Goal: Task Accomplishment & Management: Manage account settings

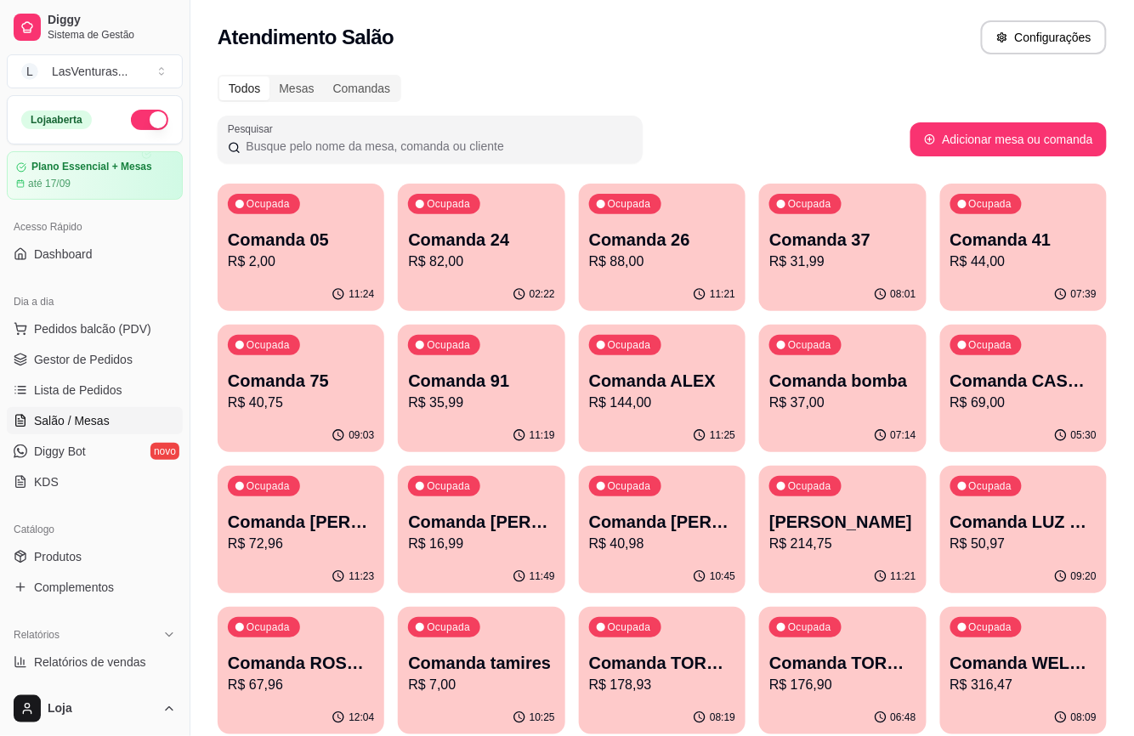
drag, startPoint x: 257, startPoint y: 88, endPoint x: 520, endPoint y: 345, distance: 367.8
click at [501, 291] on div "02:22" at bounding box center [481, 293] width 162 height 32
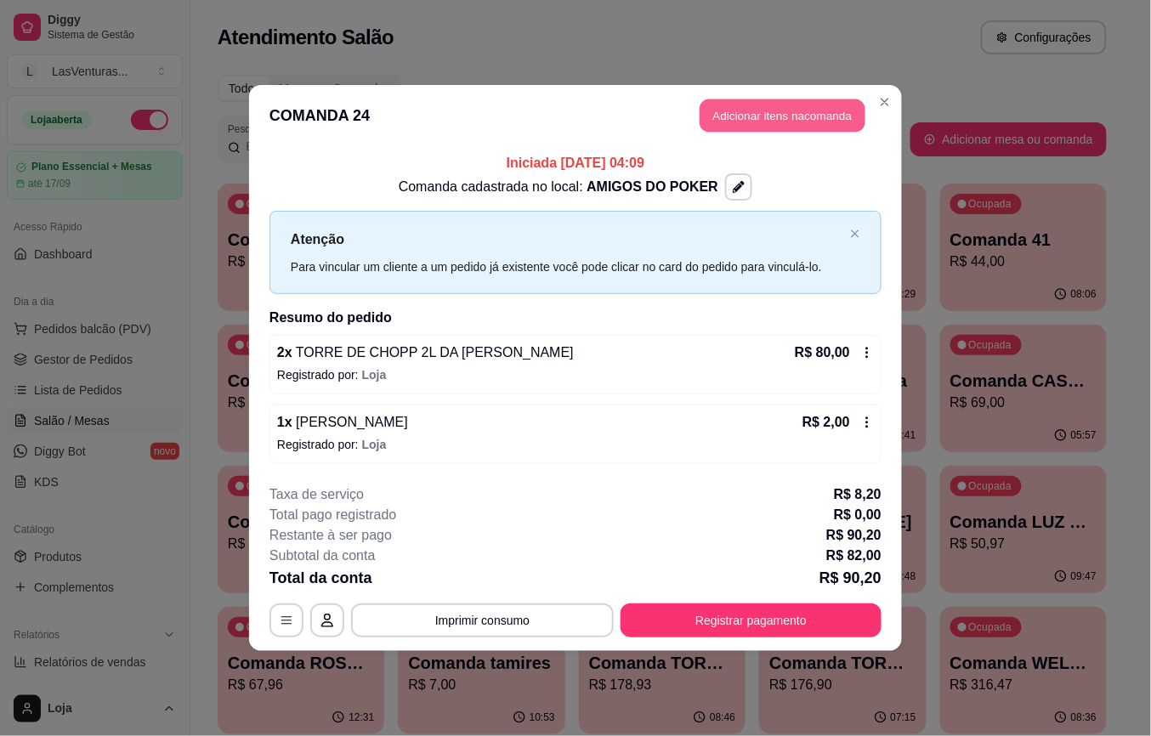
click at [727, 127] on button "Adicionar itens na comanda" at bounding box center [782, 115] width 166 height 33
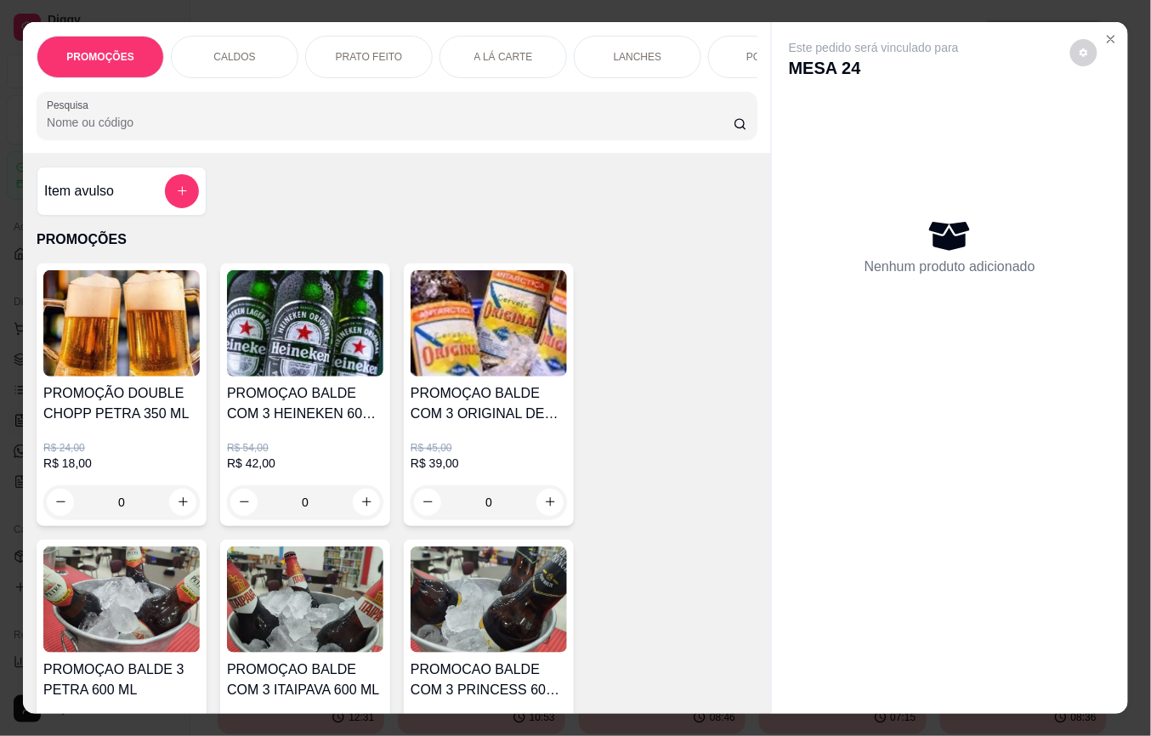
click at [258, 131] on input "Pesquisa" at bounding box center [390, 122] width 687 height 17
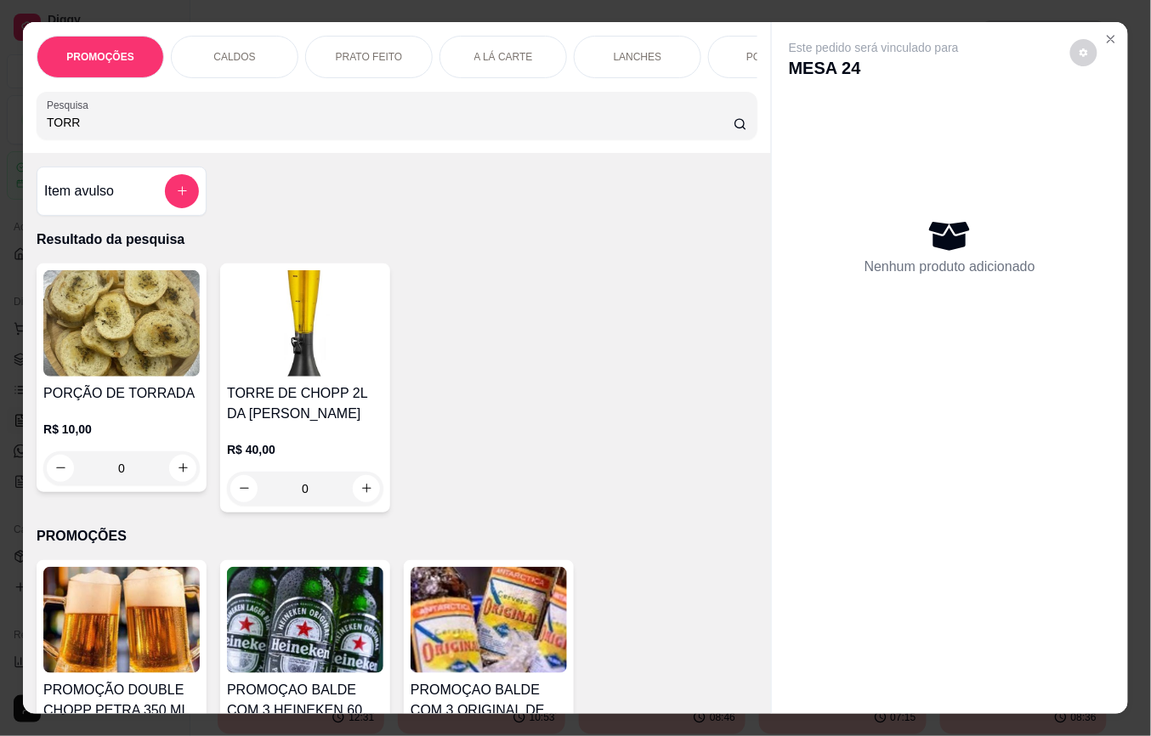
type input "TORR"
click at [371, 512] on div "TORRE DE CHOPP 2L DA PETRA R$ 40,00 0" at bounding box center [305, 387] width 170 height 249
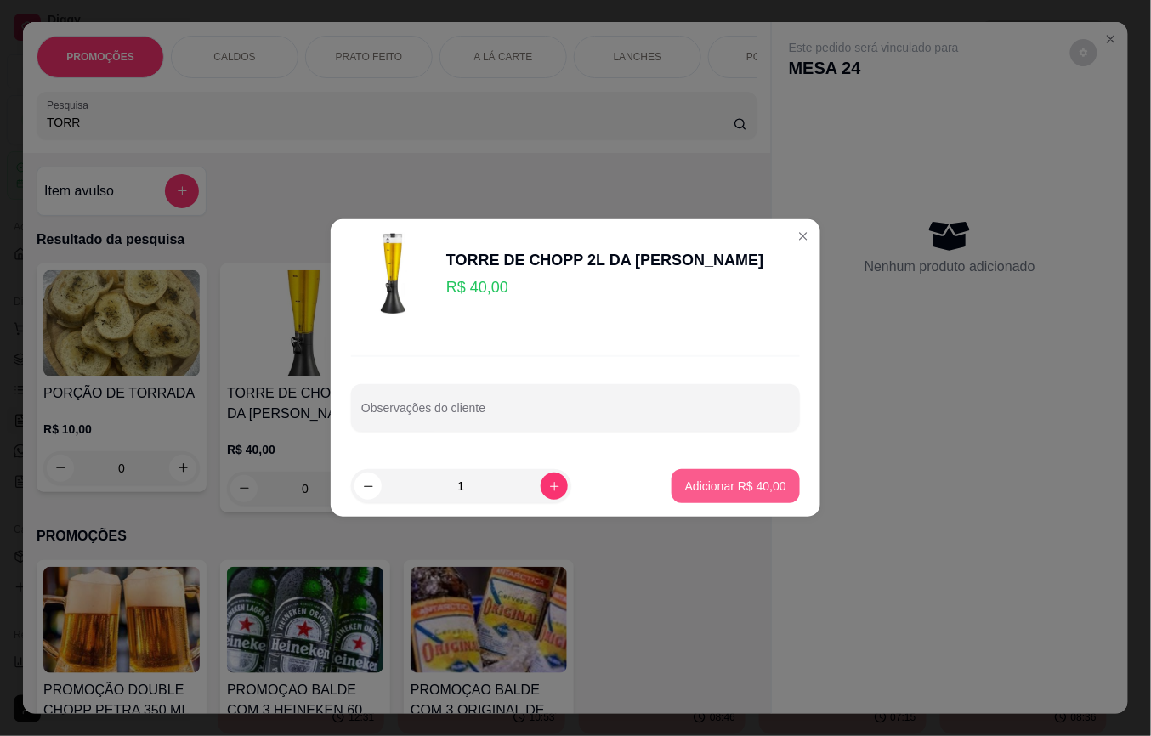
click at [685, 483] on p "Adicionar R$ 40,00" at bounding box center [735, 486] width 101 height 17
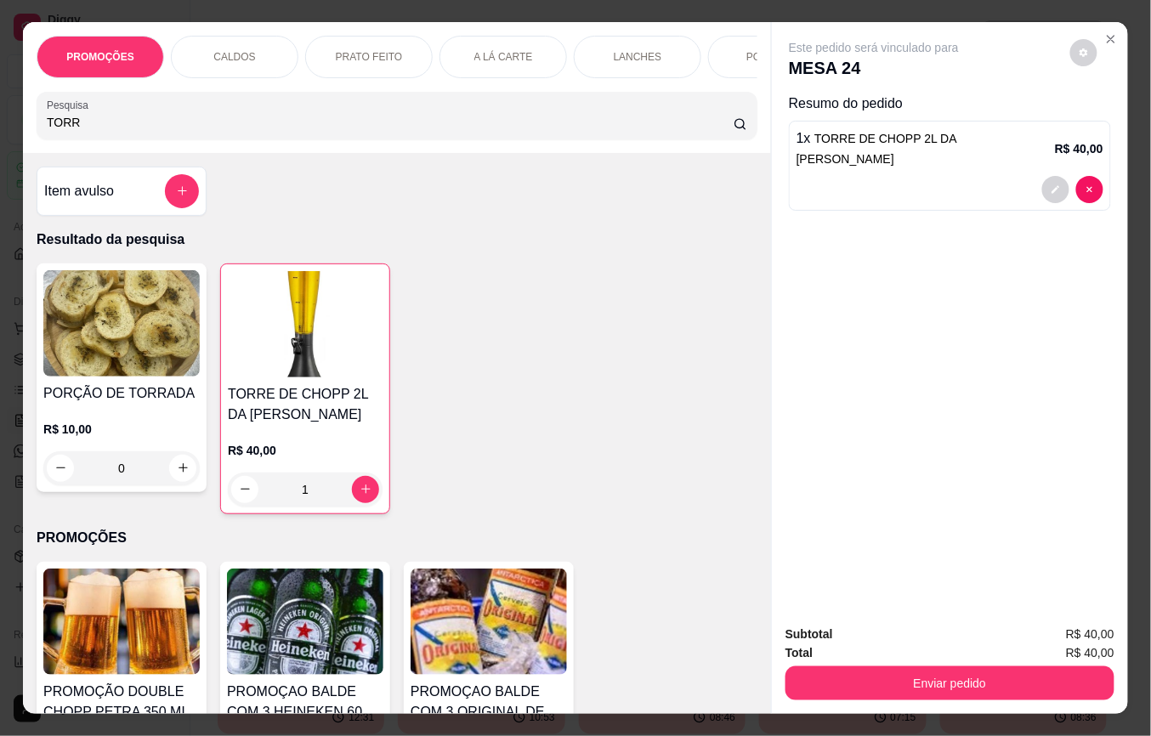
type input "1"
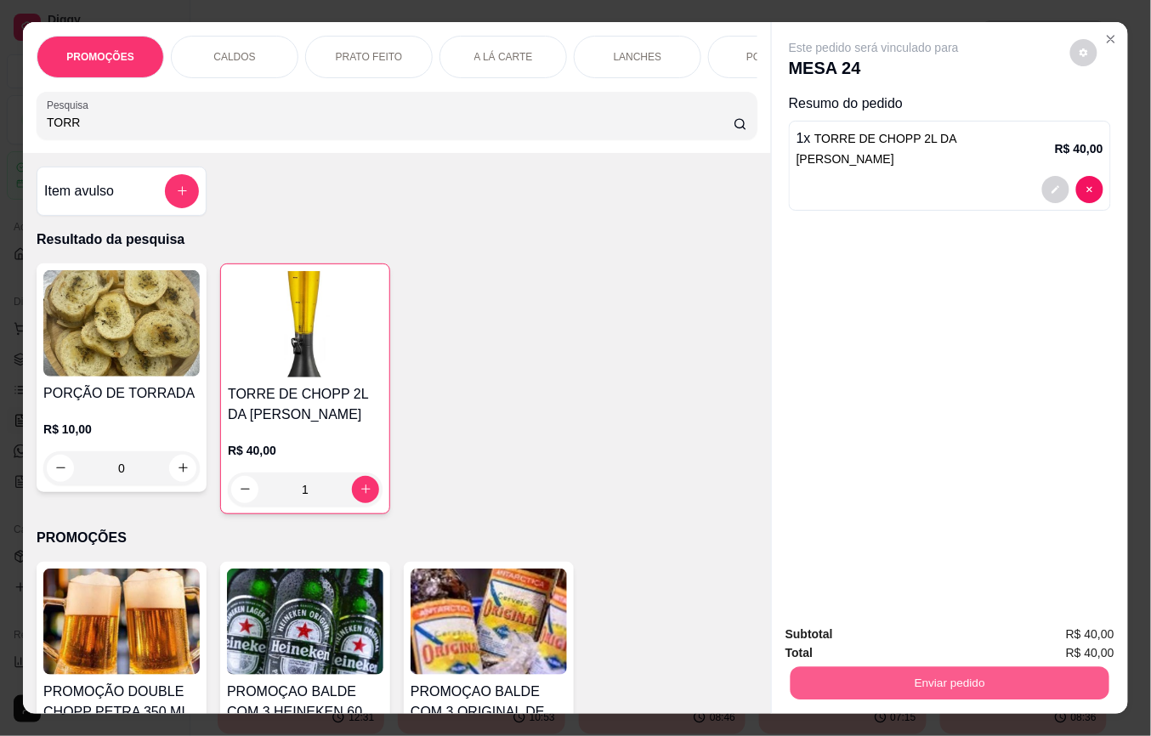
click at [994, 681] on button "Enviar pedido" at bounding box center [949, 683] width 319 height 33
click at [902, 646] on button "Não registrar e enviar pedido" at bounding box center [892, 634] width 177 height 32
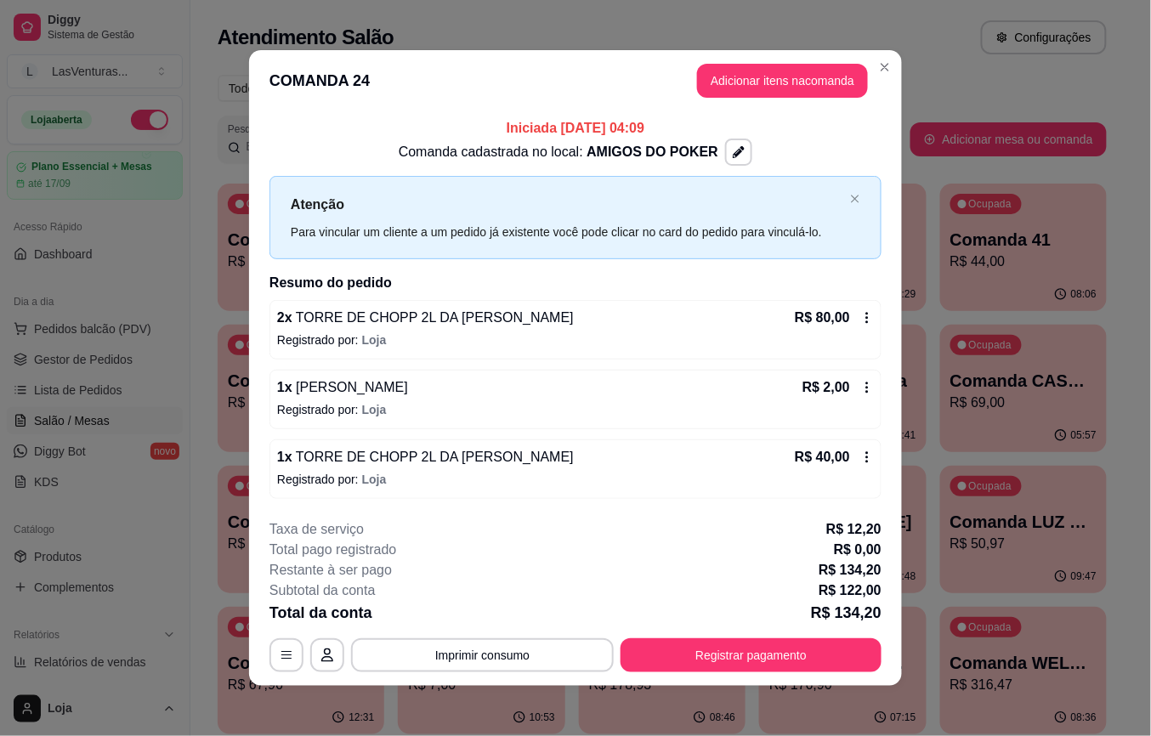
click at [770, 629] on div "**********" at bounding box center [575, 595] width 612 height 153
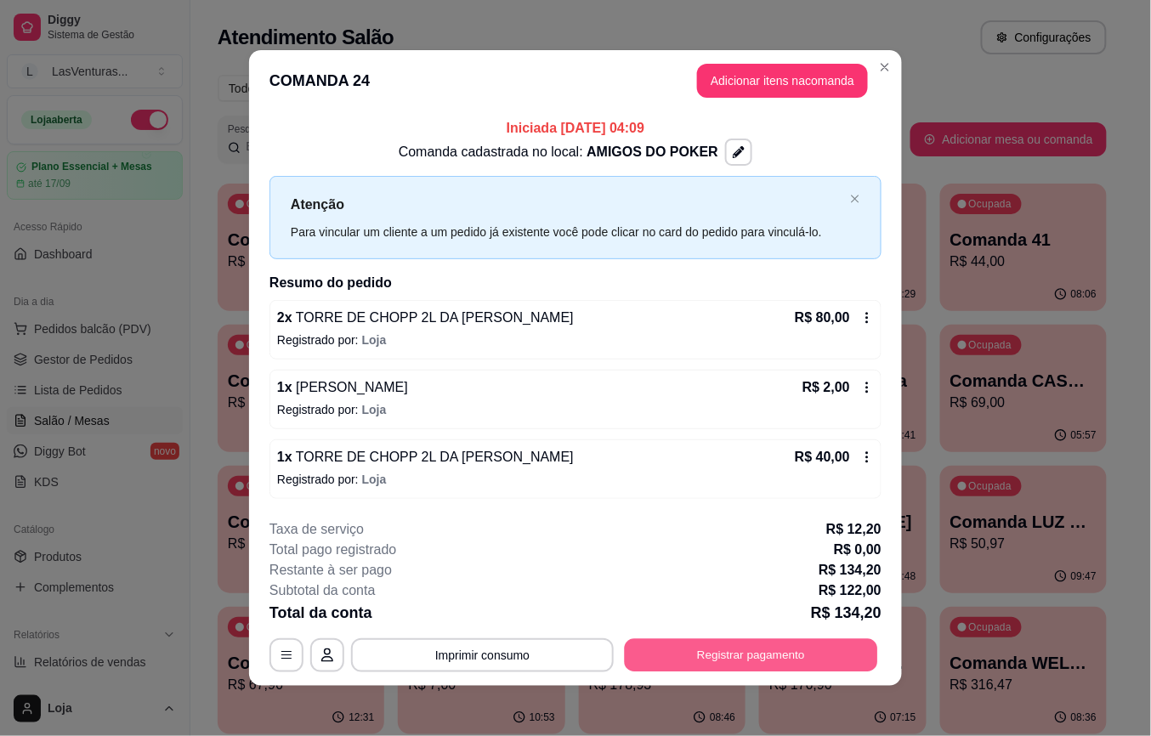
click at [766, 639] on button "Registrar pagamento" at bounding box center [751, 654] width 253 height 33
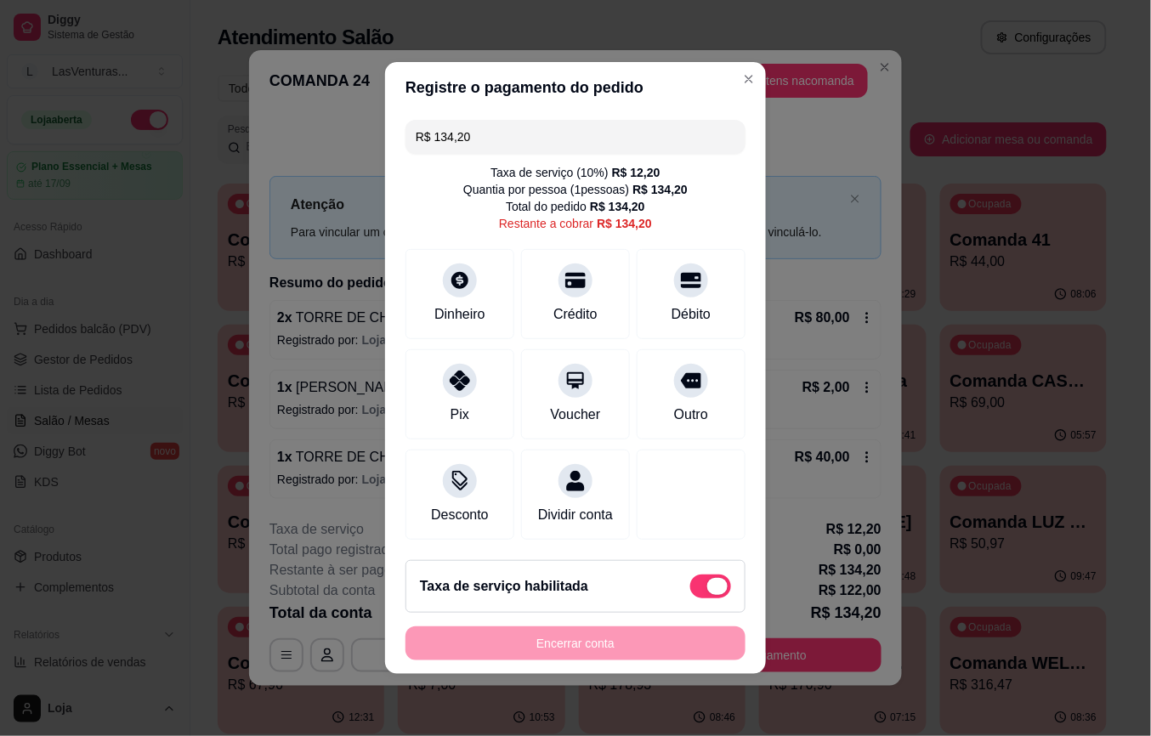
click at [707, 595] on span at bounding box center [717, 586] width 20 height 17
click at [689, 597] on input "checkbox" at bounding box center [694, 595] width 11 height 11
checkbox input "true"
type input "R$ 122,00"
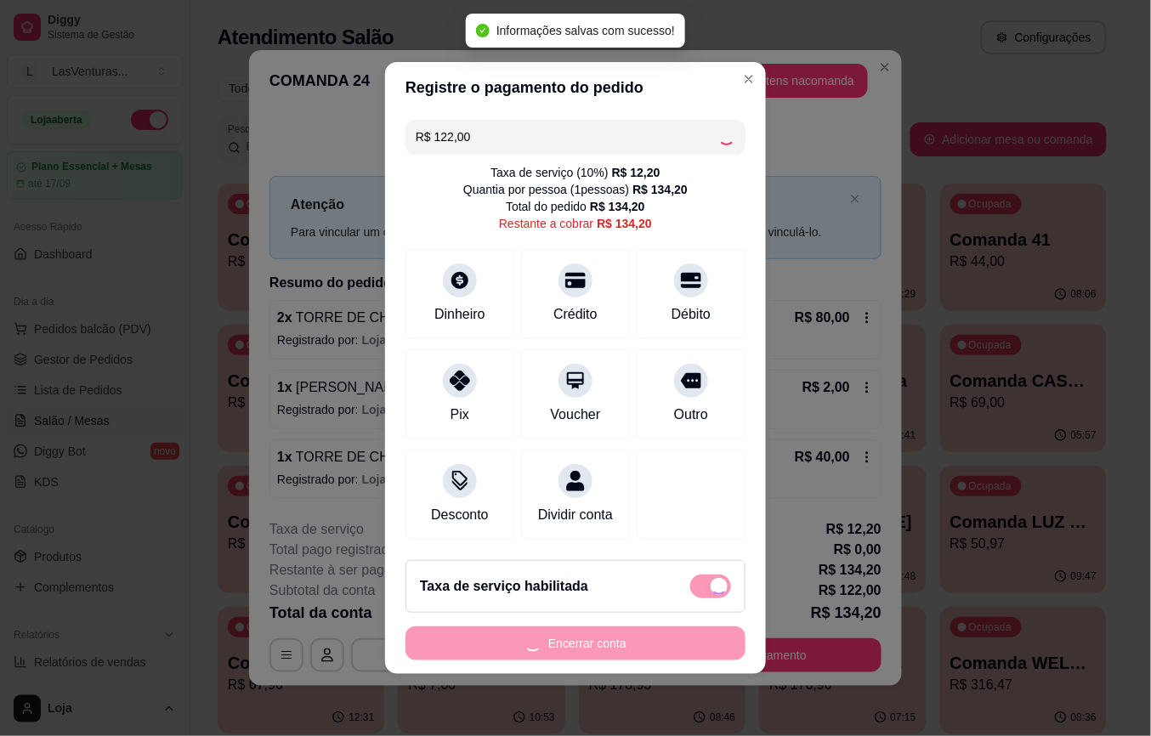
checkbox input "false"
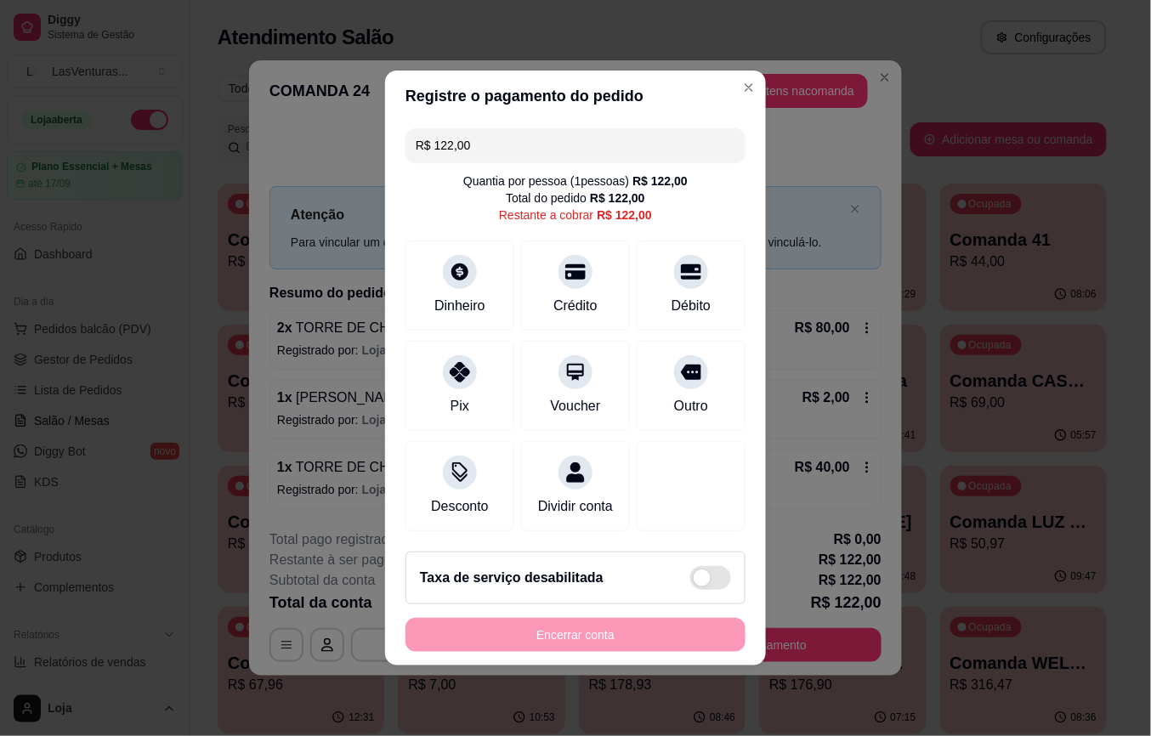
click at [484, 134] on input "R$ 122,00" at bounding box center [576, 145] width 320 height 34
click at [483, 134] on input "R$ 122,00" at bounding box center [576, 145] width 320 height 34
type input "R$ 14,40"
click at [412, 258] on div "Dinheiro" at bounding box center [460, 282] width 120 height 99
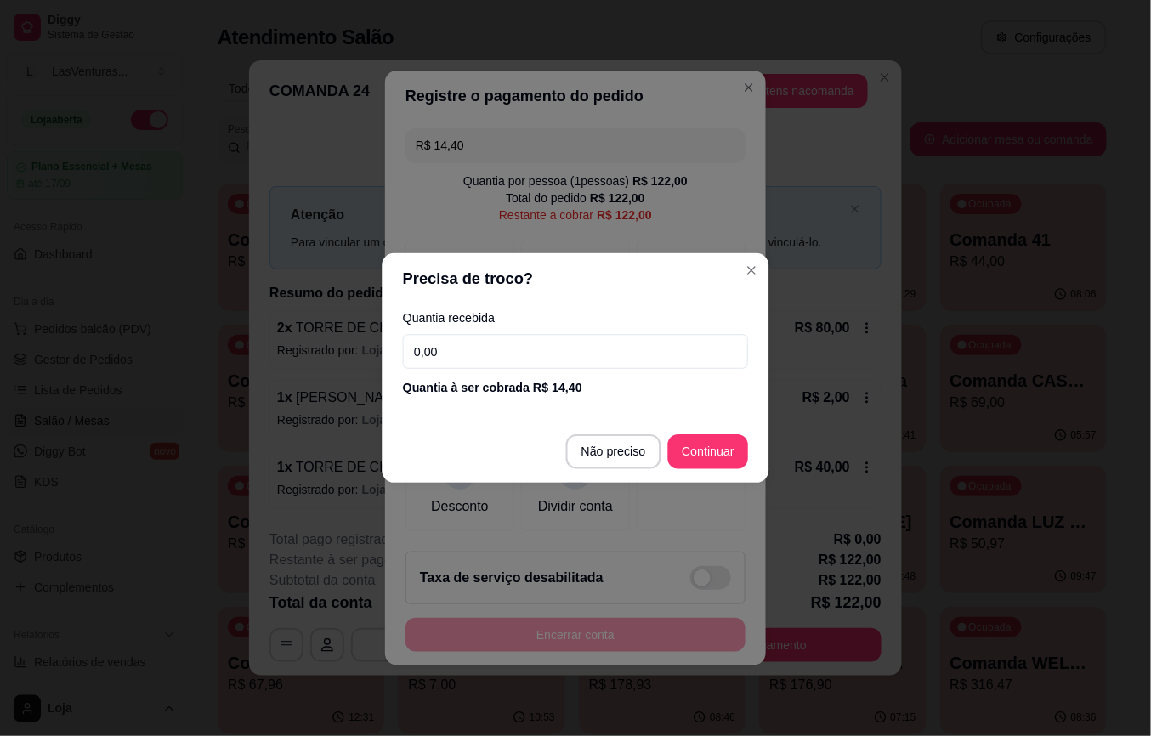
click at [588, 274] on header "Precisa de troco?" at bounding box center [575, 279] width 387 height 52
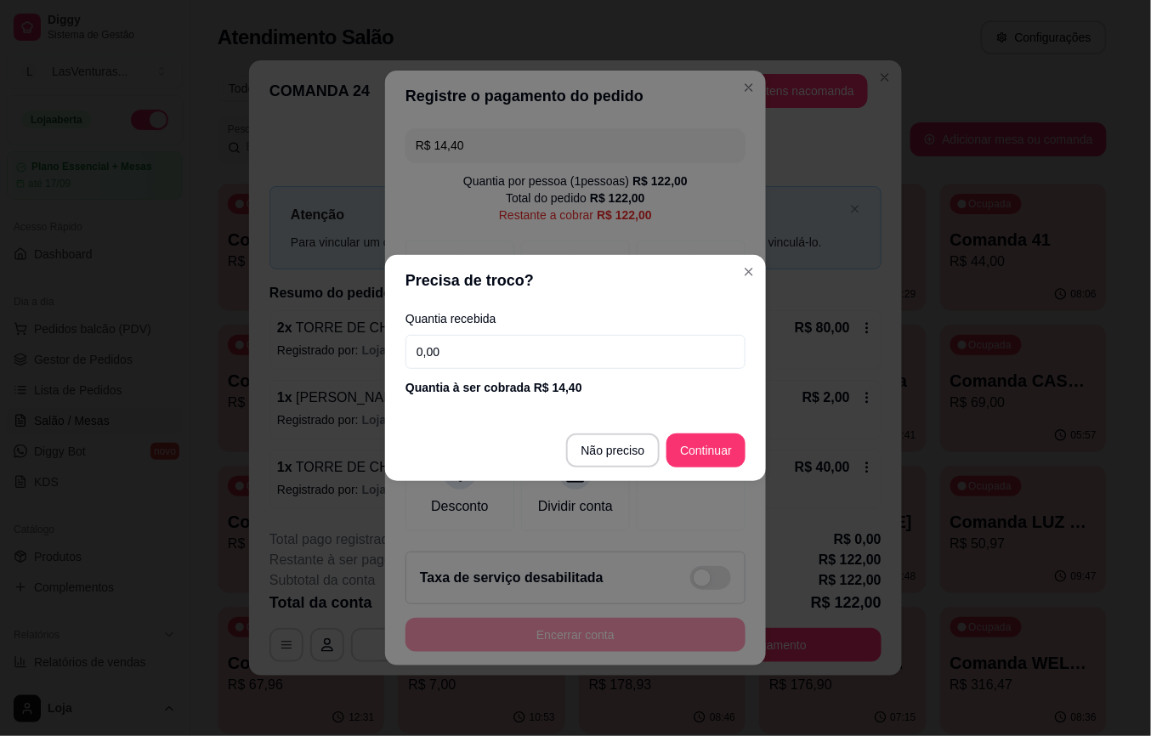
click at [522, 347] on input "0,00" at bounding box center [575, 352] width 340 height 34
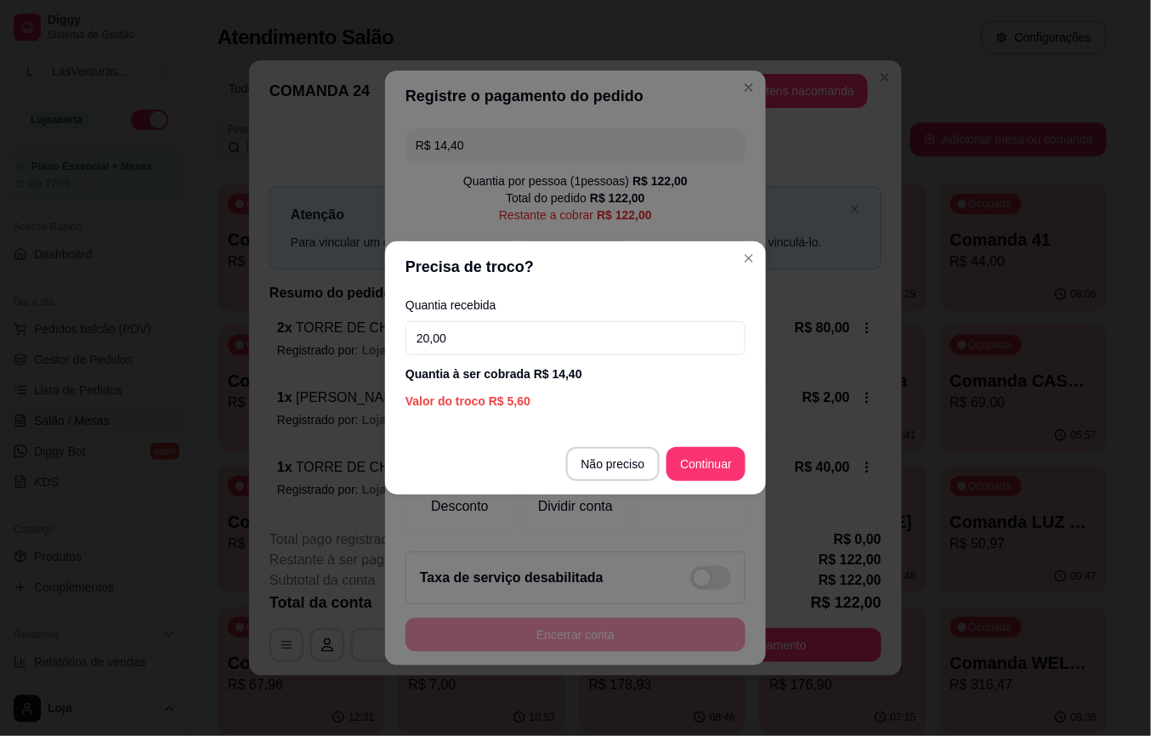
type input "20,00"
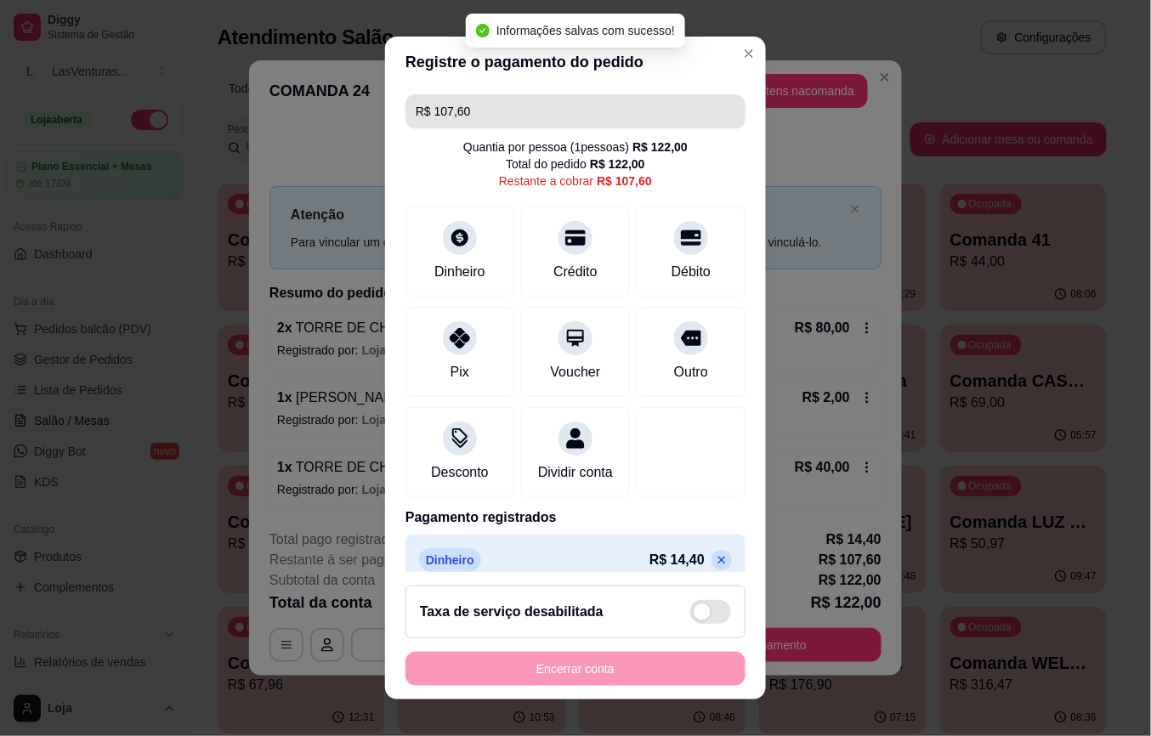
click at [472, 119] on input "R$ 107,60" at bounding box center [576, 111] width 320 height 34
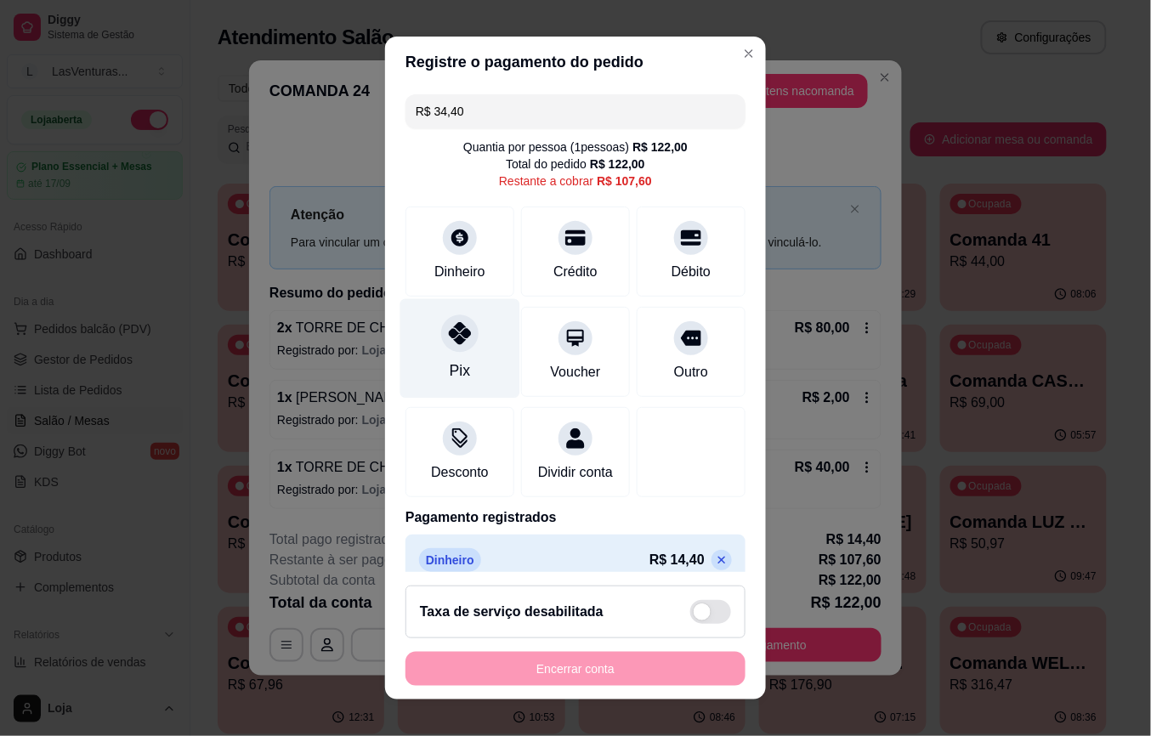
click at [480, 324] on div "Pix" at bounding box center [460, 348] width 120 height 99
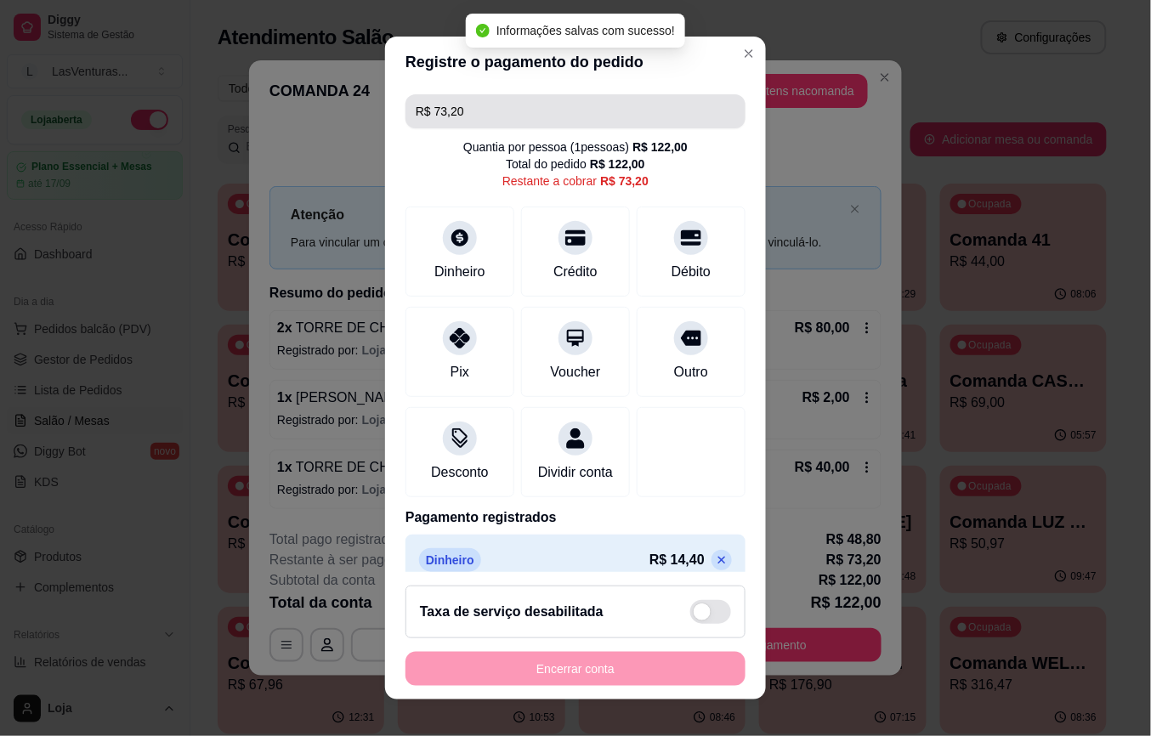
click at [457, 106] on input "R$ 73,20" at bounding box center [576, 111] width 320 height 34
click at [461, 106] on input "R$ 73,20" at bounding box center [576, 111] width 320 height 34
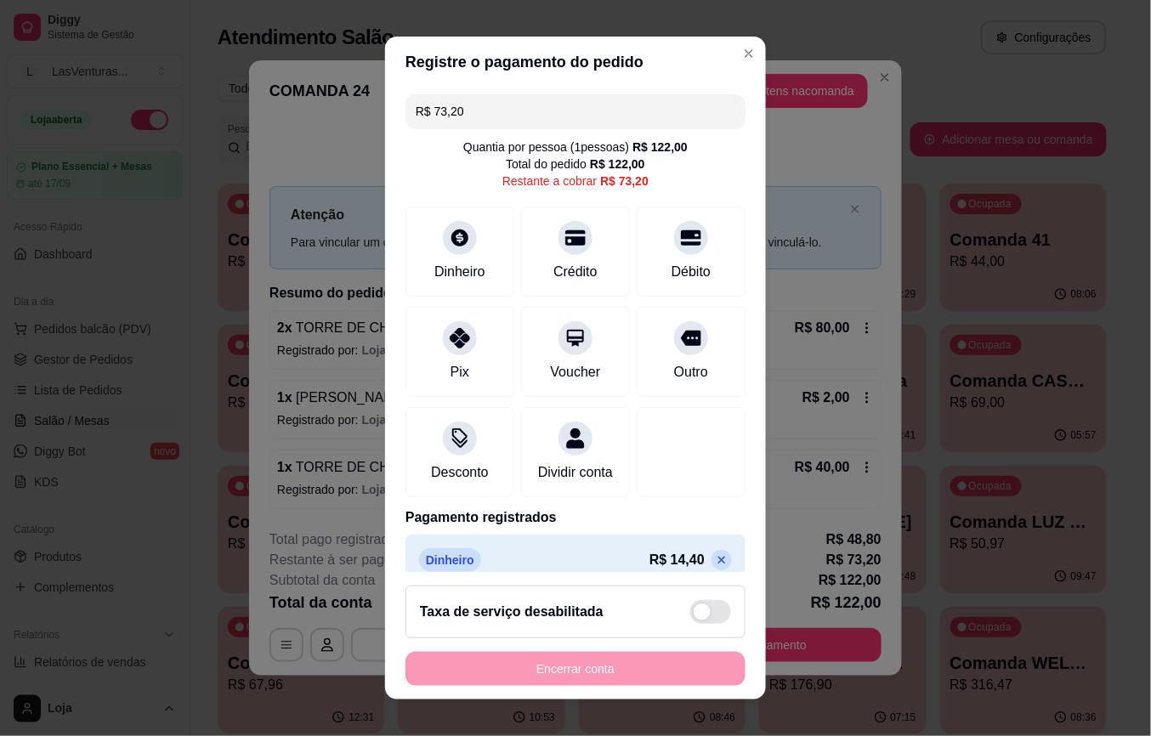
click at [461, 116] on input "R$ 73,20" at bounding box center [576, 111] width 320 height 34
click at [432, 348] on div "Pix" at bounding box center [460, 348] width 120 height 99
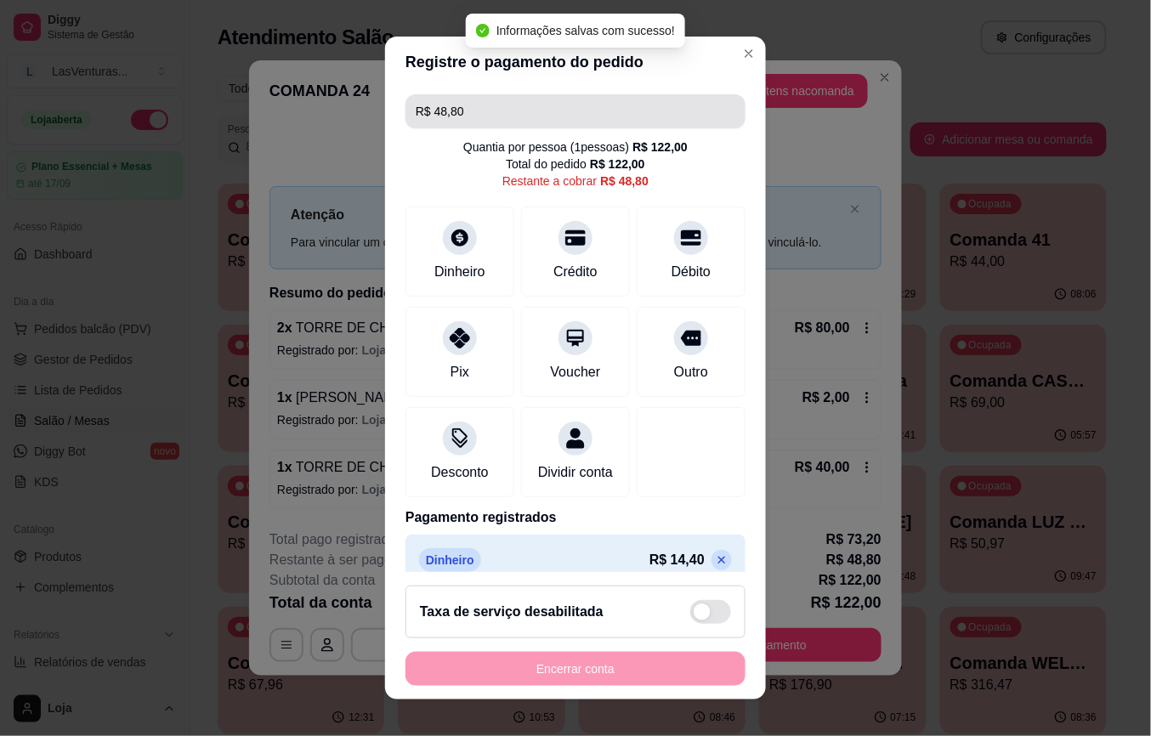
click at [474, 114] on input "R$ 48,80" at bounding box center [576, 111] width 320 height 34
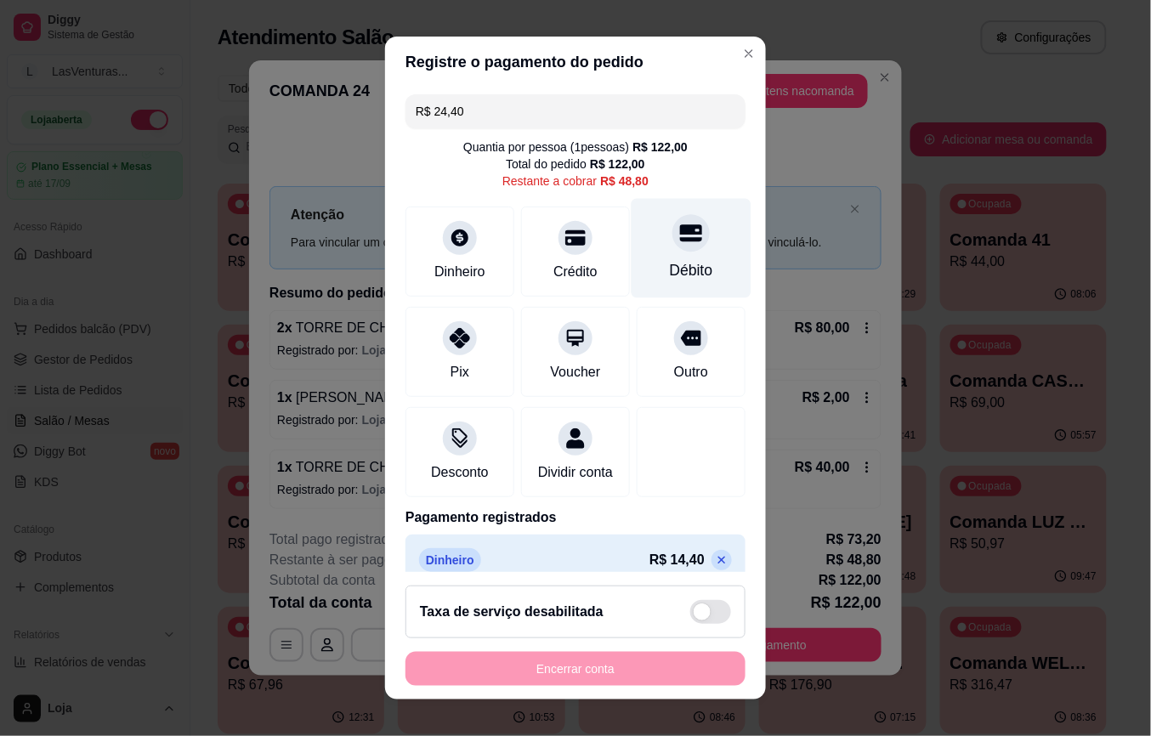
type input "R$ 24,40"
click at [637, 252] on div "Débito" at bounding box center [691, 248] width 120 height 99
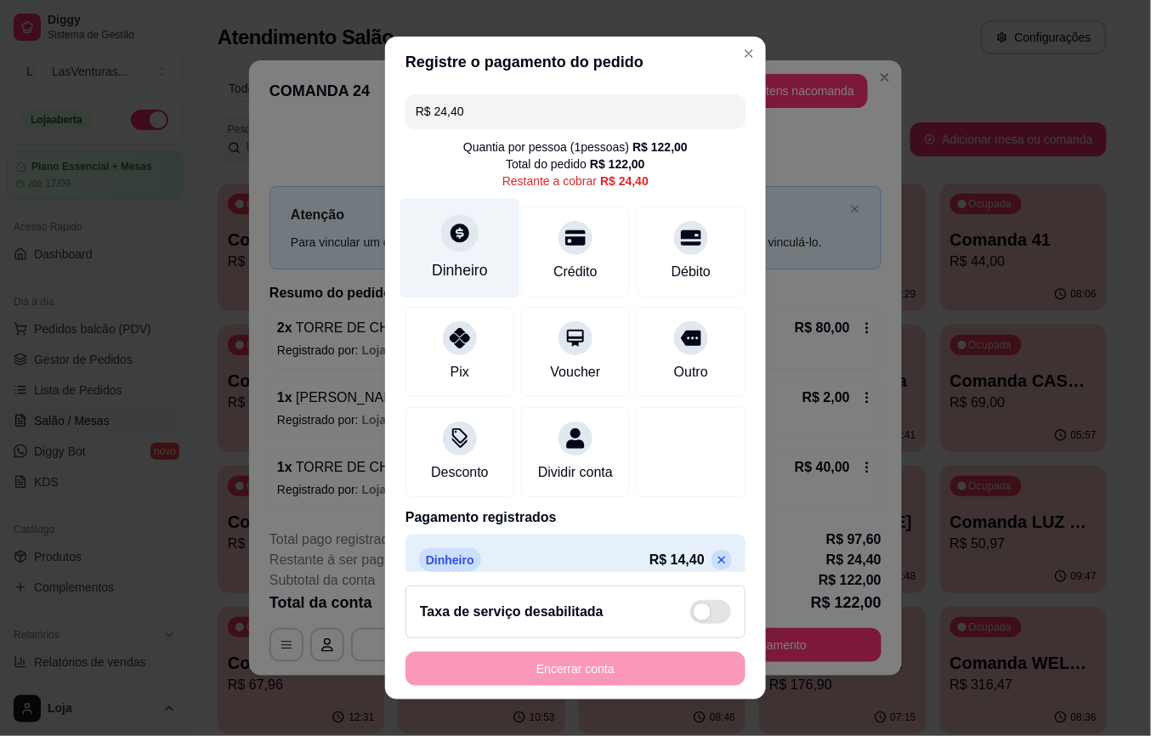
click at [460, 212] on div "Dinheiro" at bounding box center [460, 248] width 120 height 99
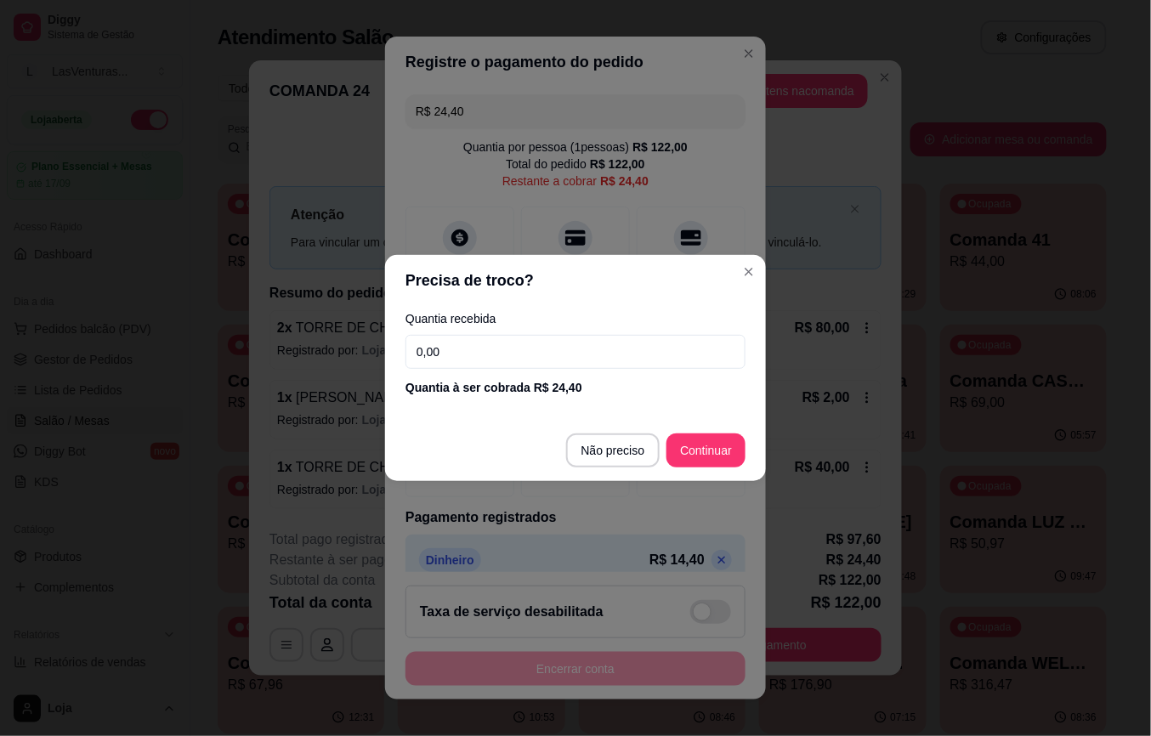
click at [529, 352] on input "0,00" at bounding box center [575, 352] width 340 height 34
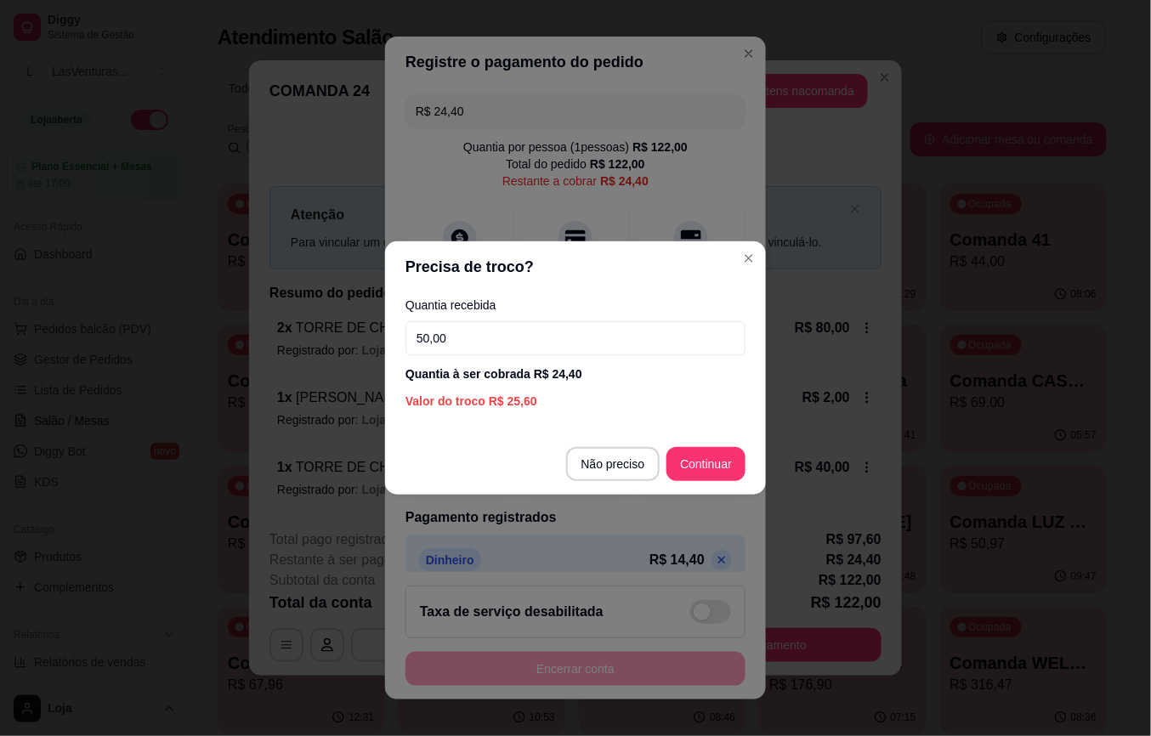
type input "50,00"
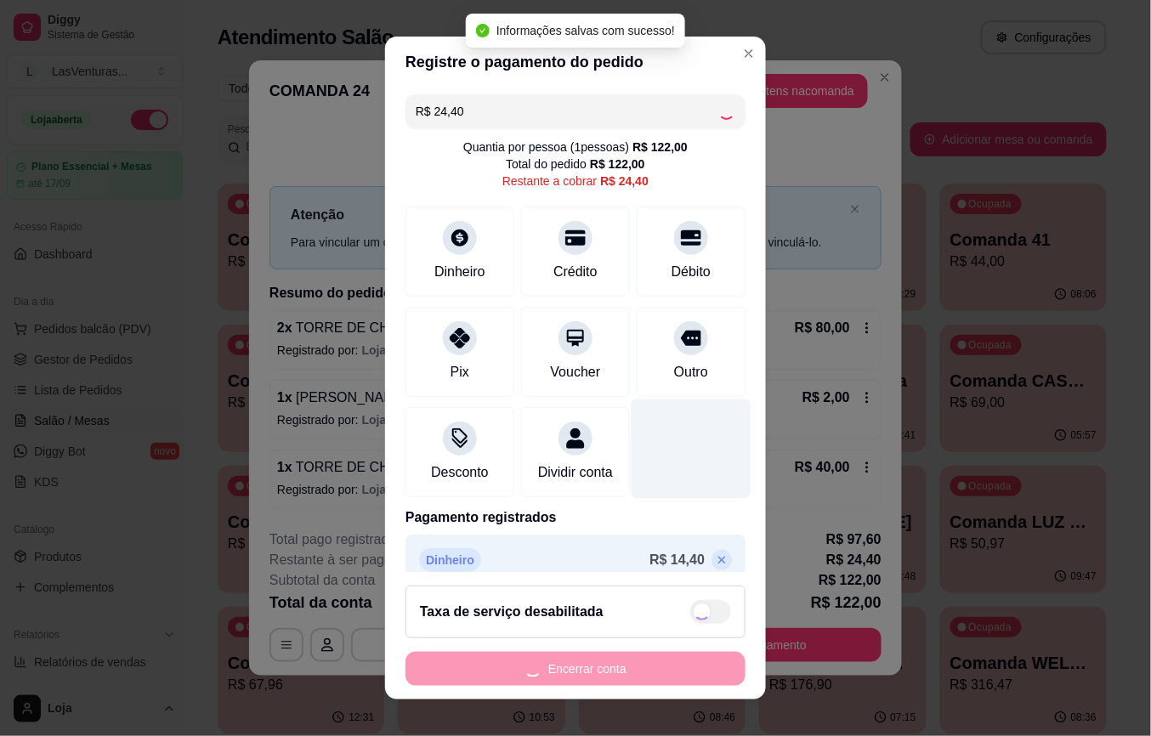
type input "R$ 0,00"
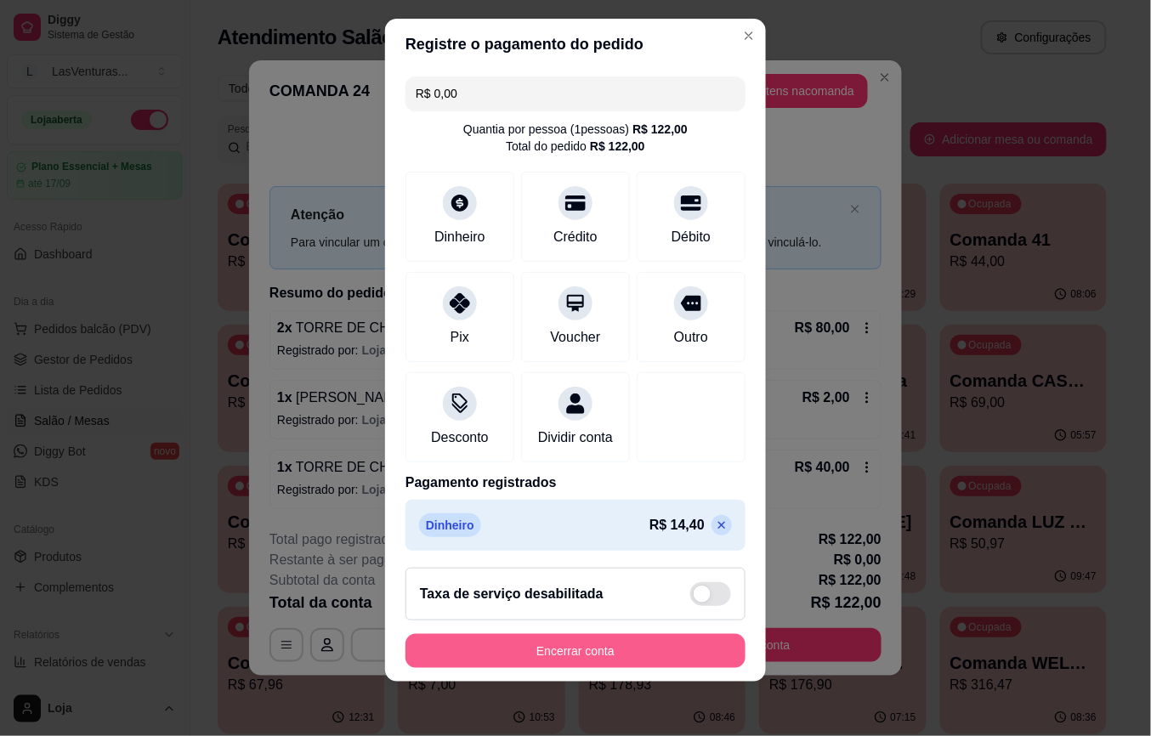
click at [569, 642] on button "Encerrar conta" at bounding box center [575, 651] width 340 height 34
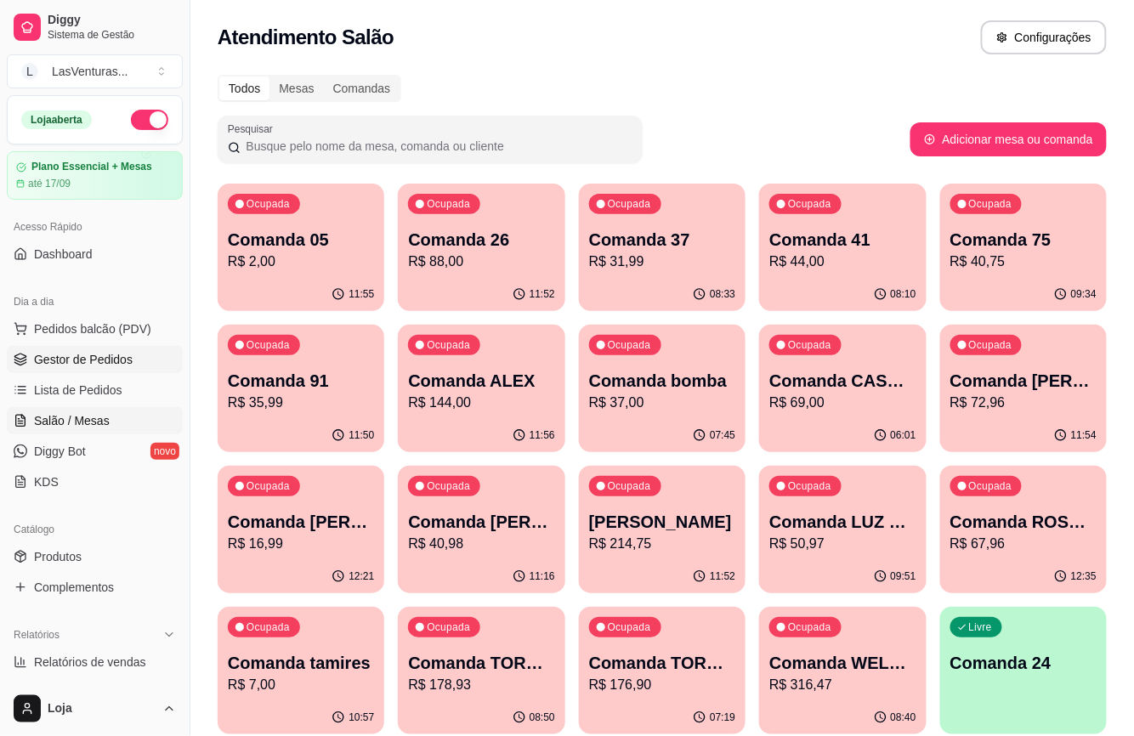
click at [127, 365] on span "Gestor de Pedidos" at bounding box center [83, 359] width 99 height 17
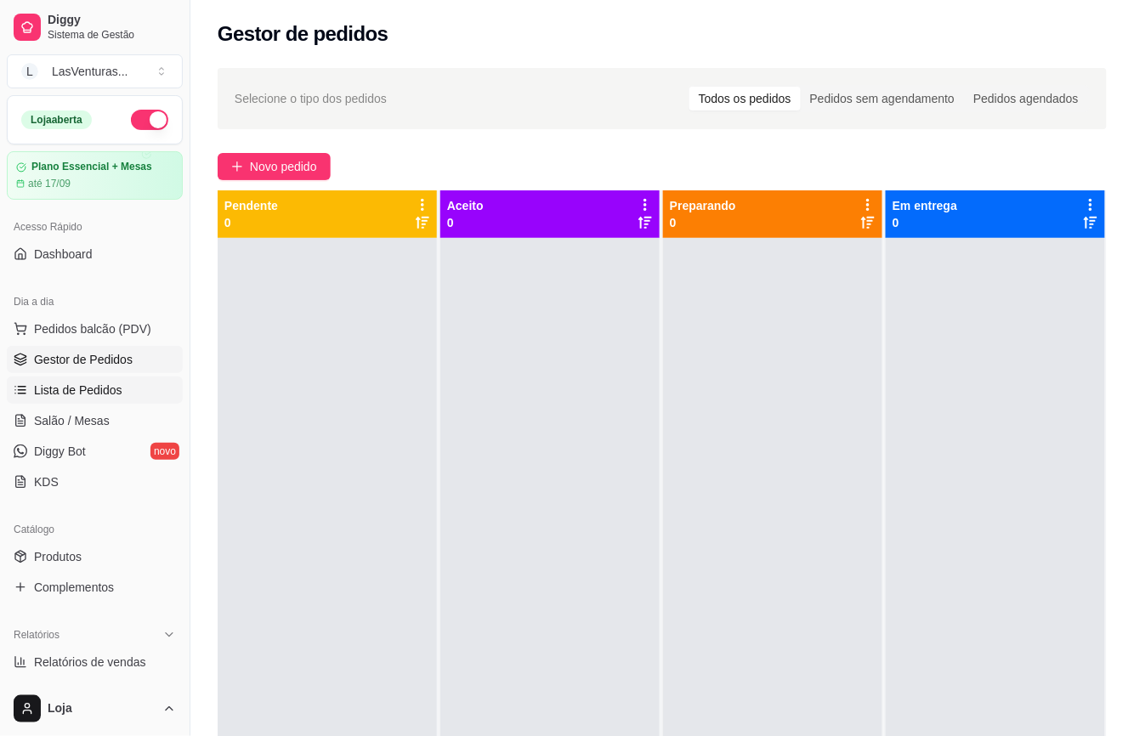
click at [113, 396] on span "Lista de Pedidos" at bounding box center [78, 390] width 88 height 17
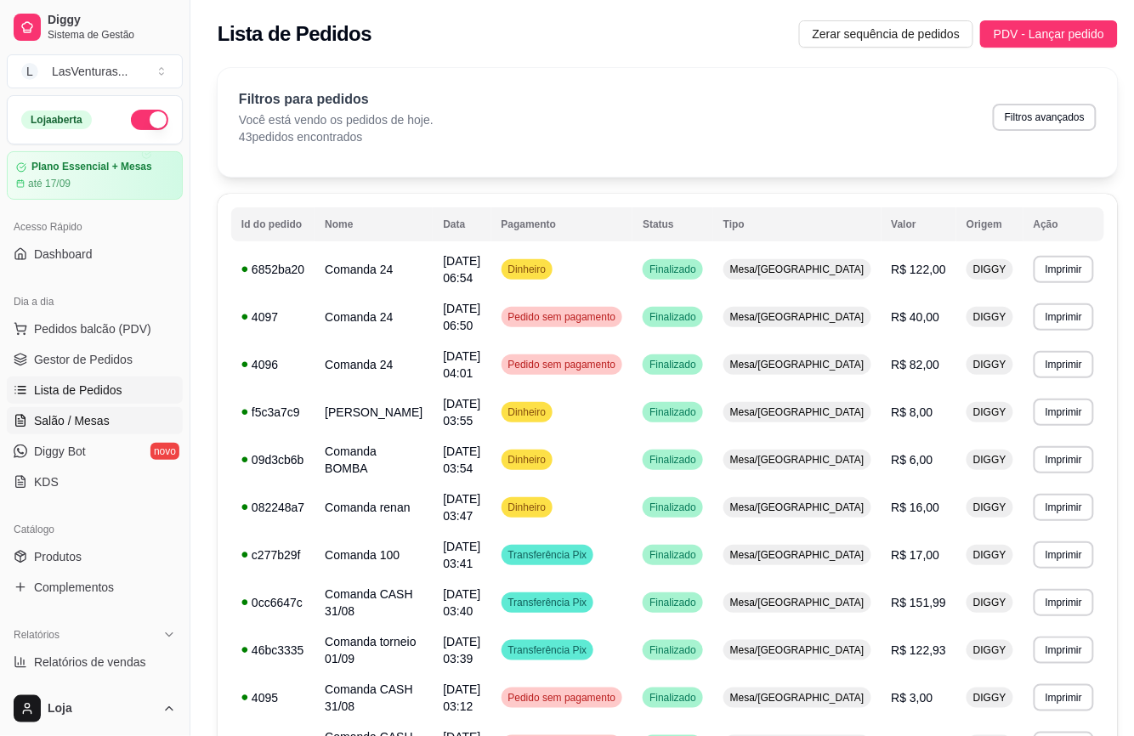
click at [104, 421] on span "Salão / Mesas" at bounding box center [72, 420] width 76 height 17
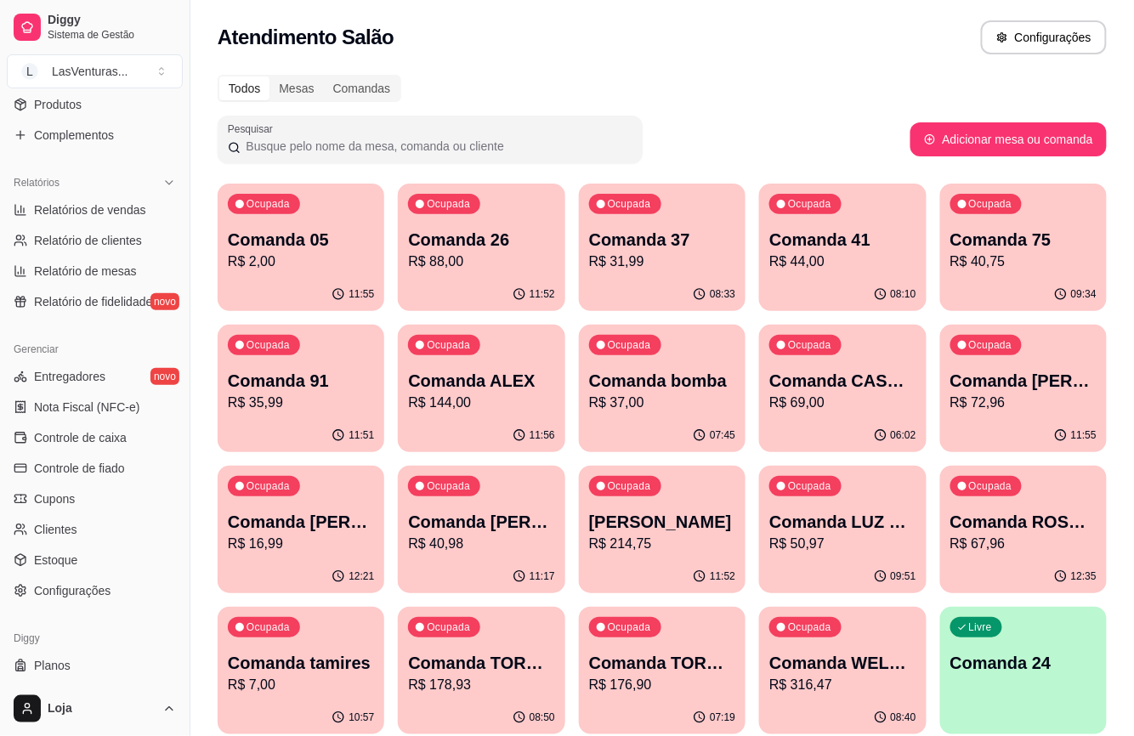
scroll to position [453, 0]
click at [117, 446] on link "Controle de caixa" at bounding box center [95, 436] width 176 height 27
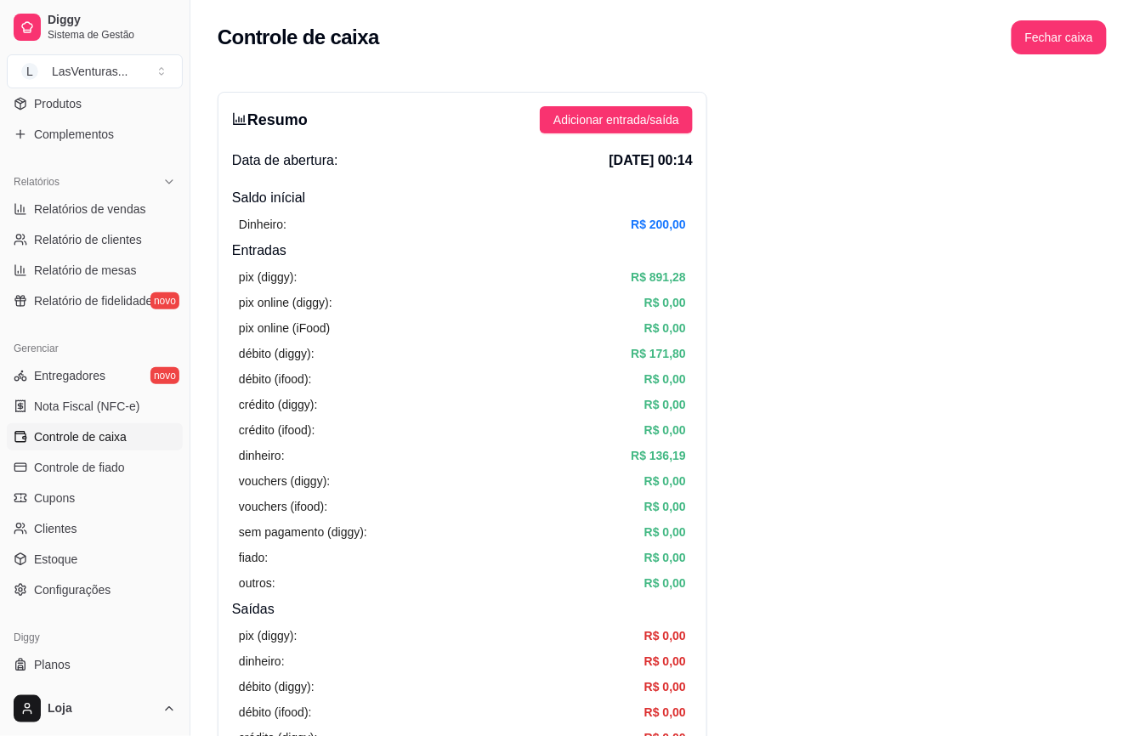
scroll to position [340, 0]
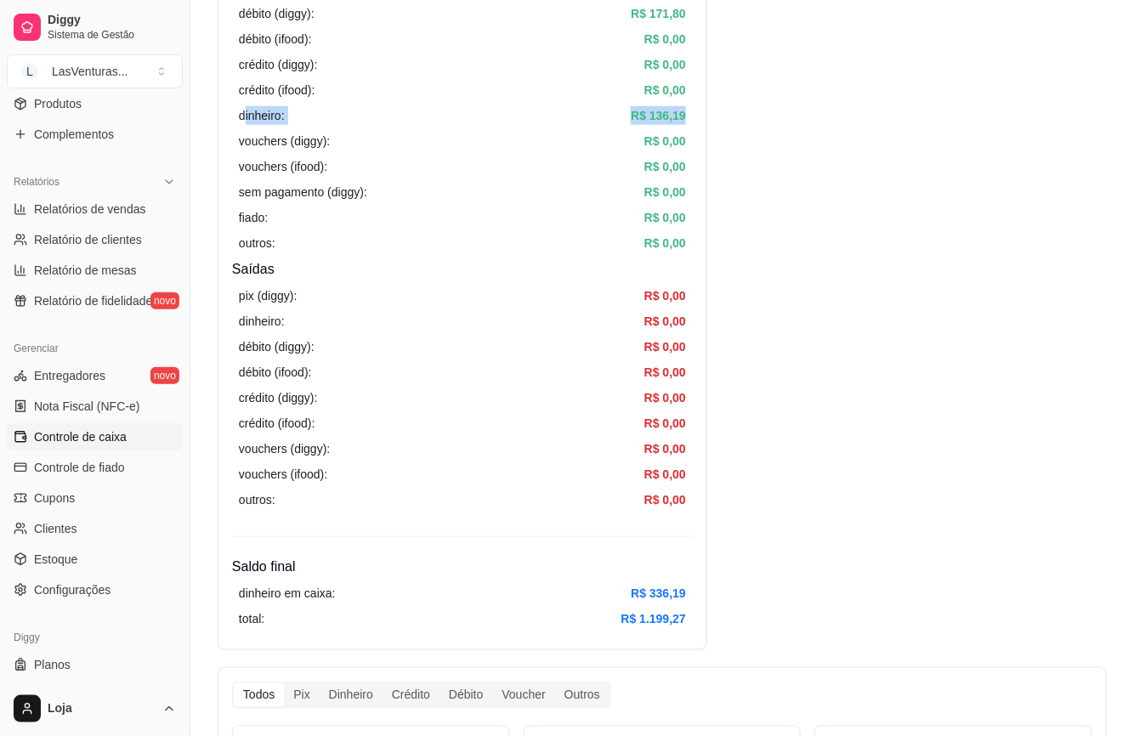
drag, startPoint x: 246, startPoint y: 116, endPoint x: 694, endPoint y: 121, distance: 448.7
click at [694, 121] on div "Resumo Adicionar entrada/saída Data de abertura: [DATE] 00:14 Saldo inícial Din…" at bounding box center [462, 201] width 489 height 898
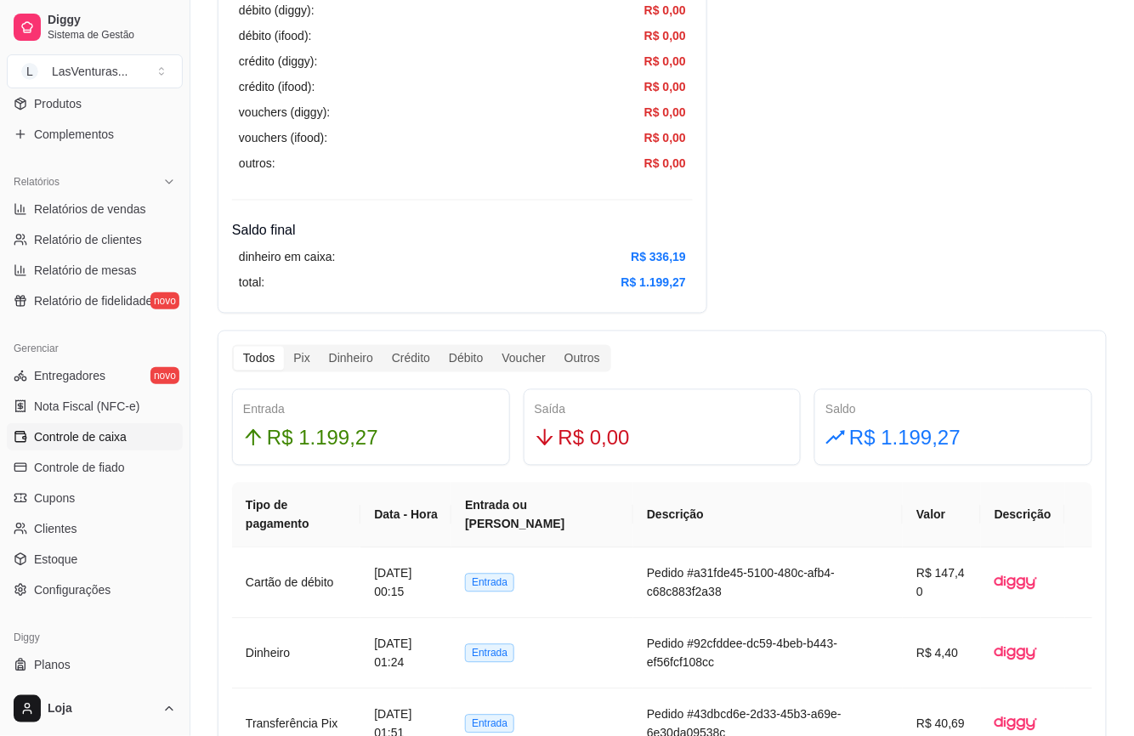
scroll to position [566, 0]
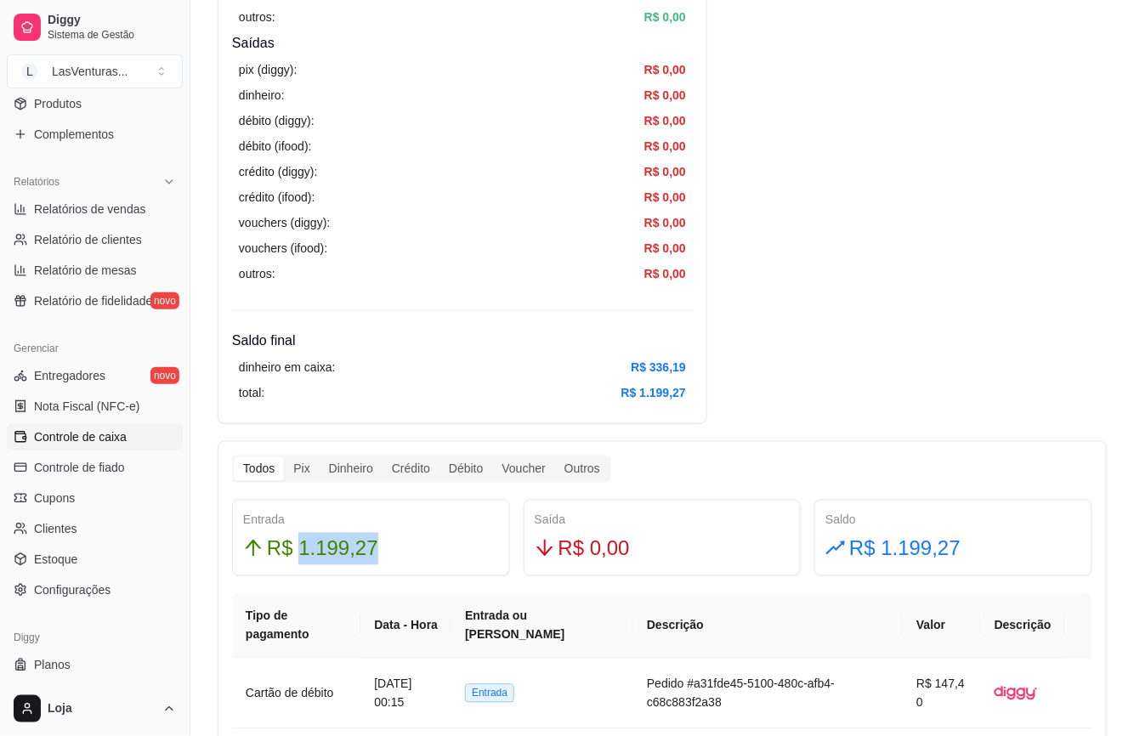
drag, startPoint x: 303, startPoint y: 551, endPoint x: 388, endPoint y: 551, distance: 85.0
click at [388, 551] on div "R$ 1.199,27" at bounding box center [371, 549] width 256 height 32
click at [387, 551] on div "R$ 1.199,27" at bounding box center [371, 549] width 256 height 32
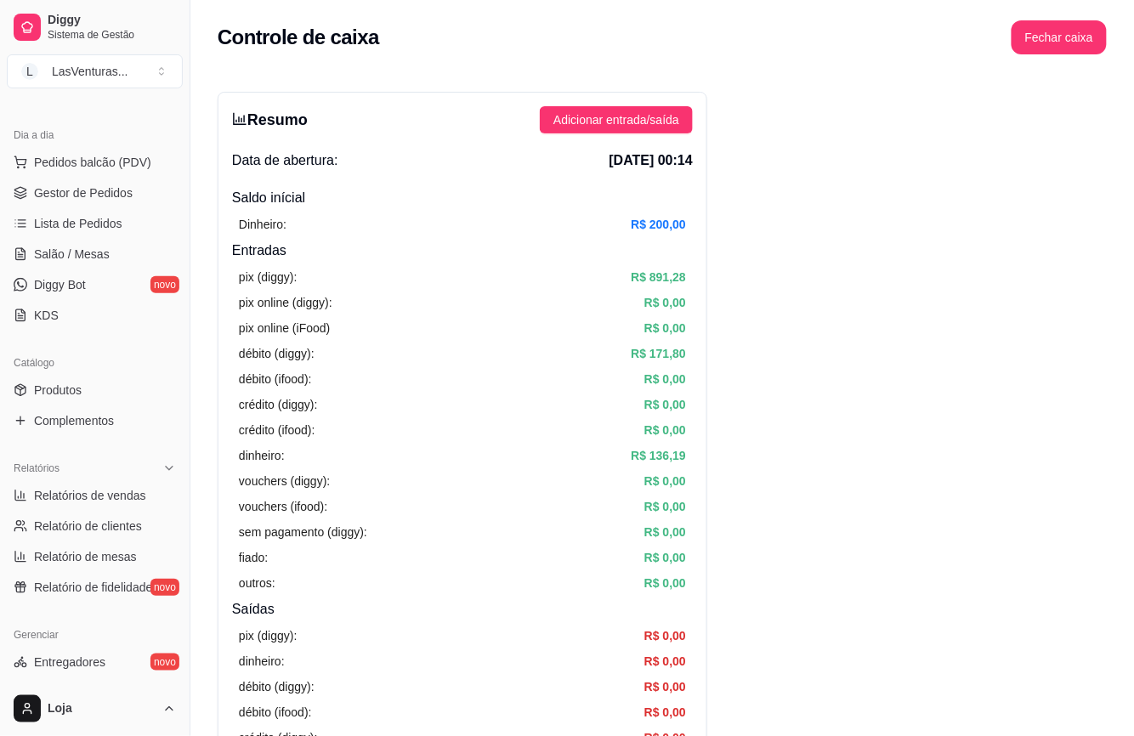
scroll to position [113, 0]
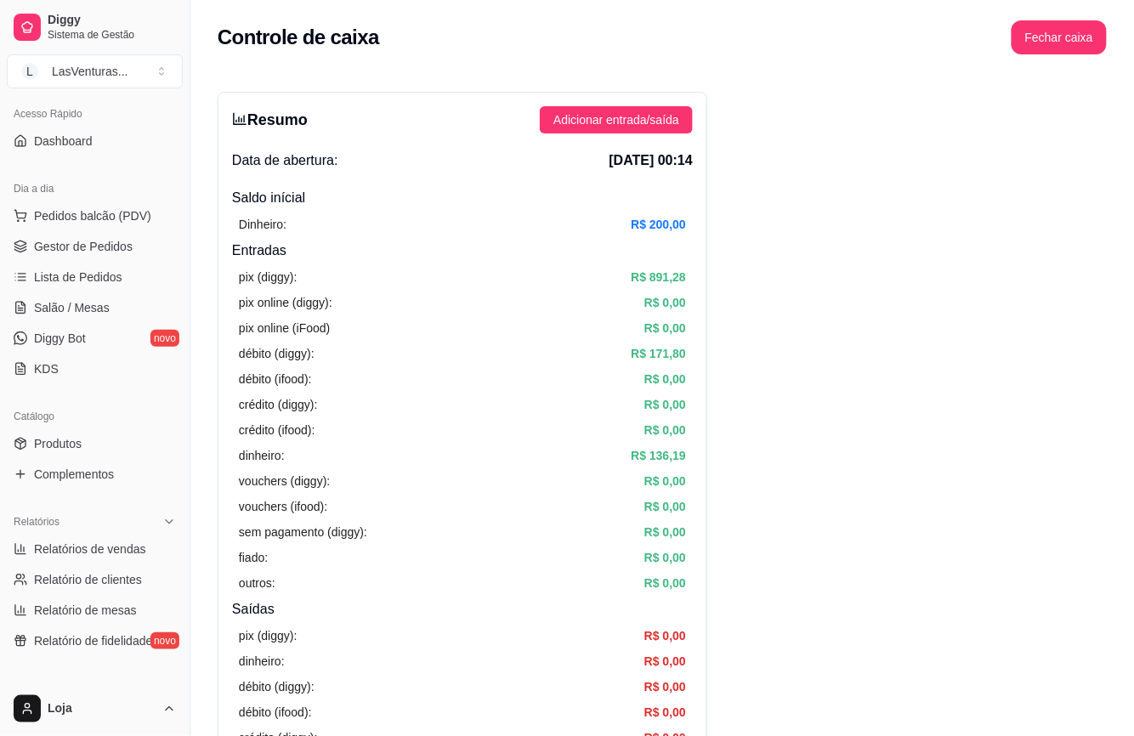
click at [100, 324] on ul "Pedidos balcão (PDV) Gestor de Pedidos Lista de Pedidos Salão / Mesas Diggy Bot…" at bounding box center [95, 292] width 176 height 180
click at [99, 318] on link "Salão / Mesas" at bounding box center [95, 307] width 176 height 27
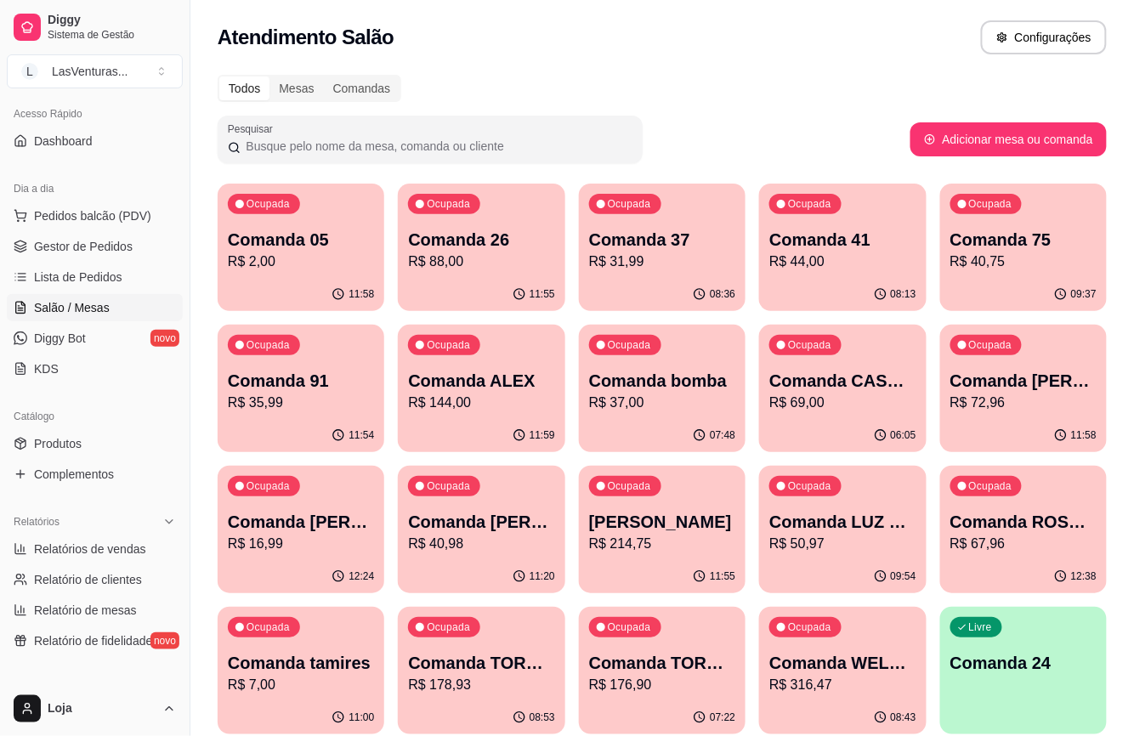
click at [235, 290] on div "11:58" at bounding box center [301, 294] width 167 height 33
click at [489, 250] on div "Comanda 26 R$ 88,00" at bounding box center [481, 250] width 146 height 44
click at [693, 245] on p "Comanda 37" at bounding box center [662, 240] width 146 height 24
click at [821, 263] on p "R$ 44,00" at bounding box center [842, 262] width 146 height 20
click at [976, 272] on div "Ocupada Comanda 75 R$ 40,75" at bounding box center [1023, 231] width 167 height 94
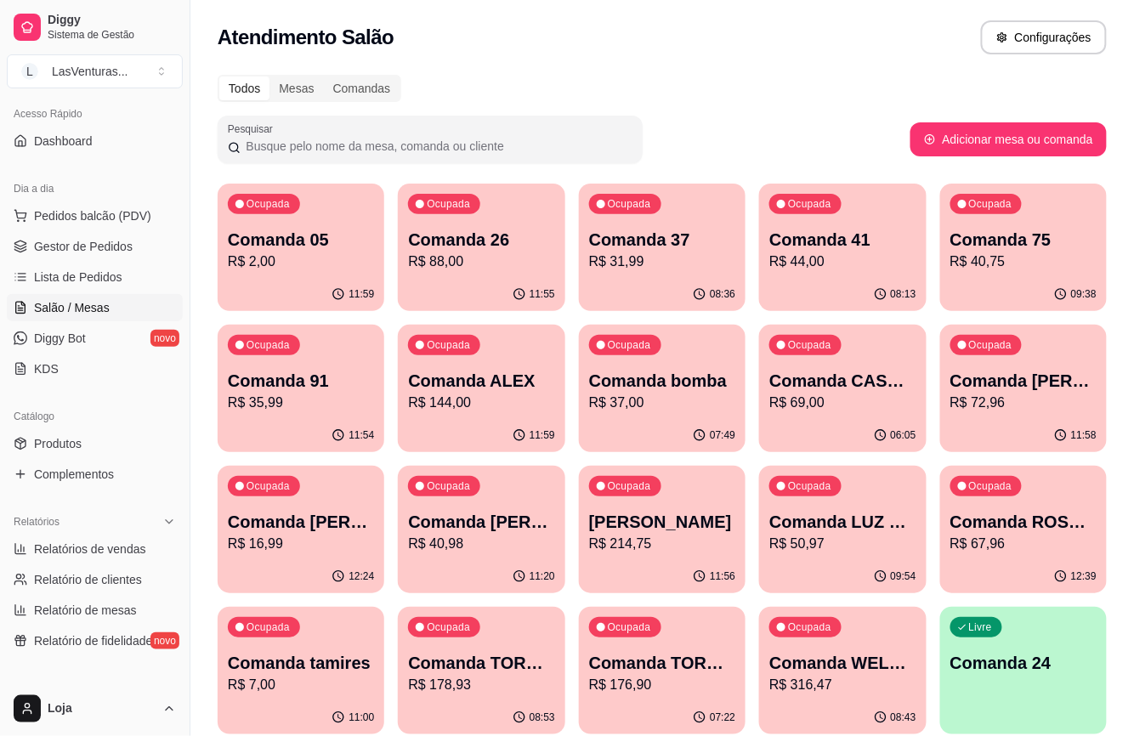
click at [225, 348] on div "Ocupada Comanda 91 R$ 35,99" at bounding box center [301, 372] width 167 height 94
click at [446, 357] on div "Ocupada Comanda [PERSON_NAME]$ 144,00" at bounding box center [481, 372] width 162 height 92
click at [296, 379] on p "Comanda 91" at bounding box center [301, 381] width 146 height 24
click at [382, 327] on div "Ocupada Comanda 91 R$ 35,99" at bounding box center [300, 372] width 161 height 92
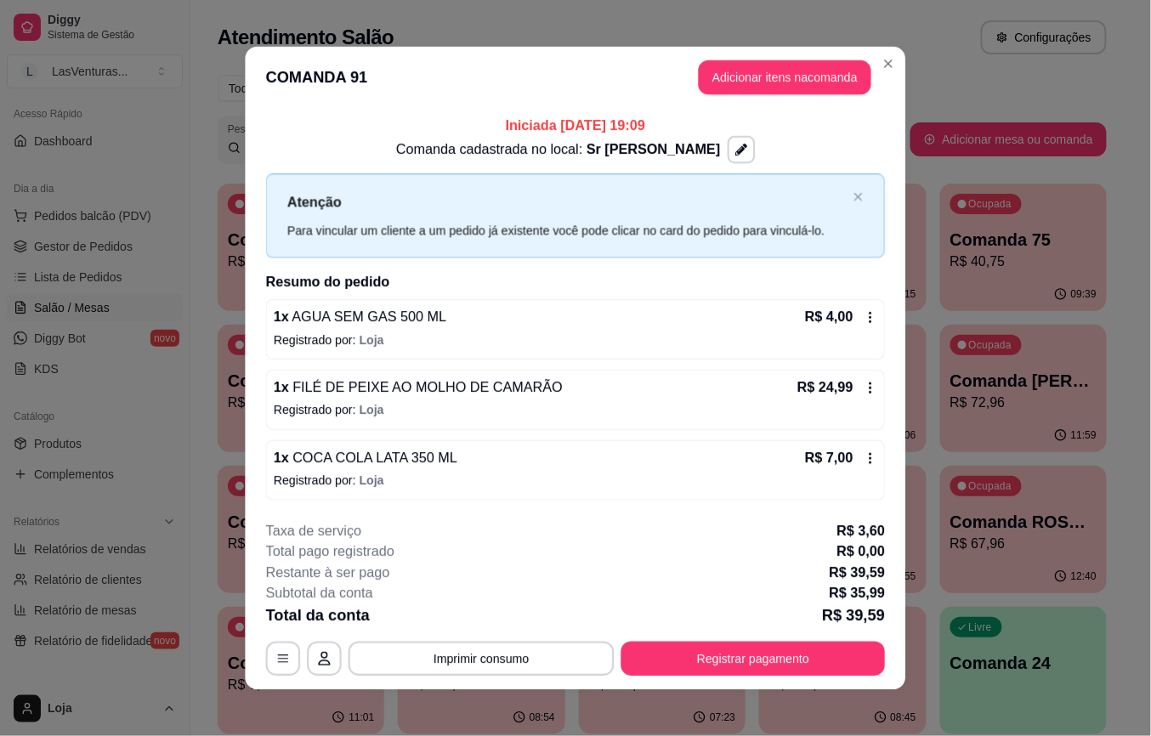
click at [639, 255] on div "Atenção Para vincular um cliente a um pedido já existente você pode clicar no c…" at bounding box center [575, 215] width 619 height 83
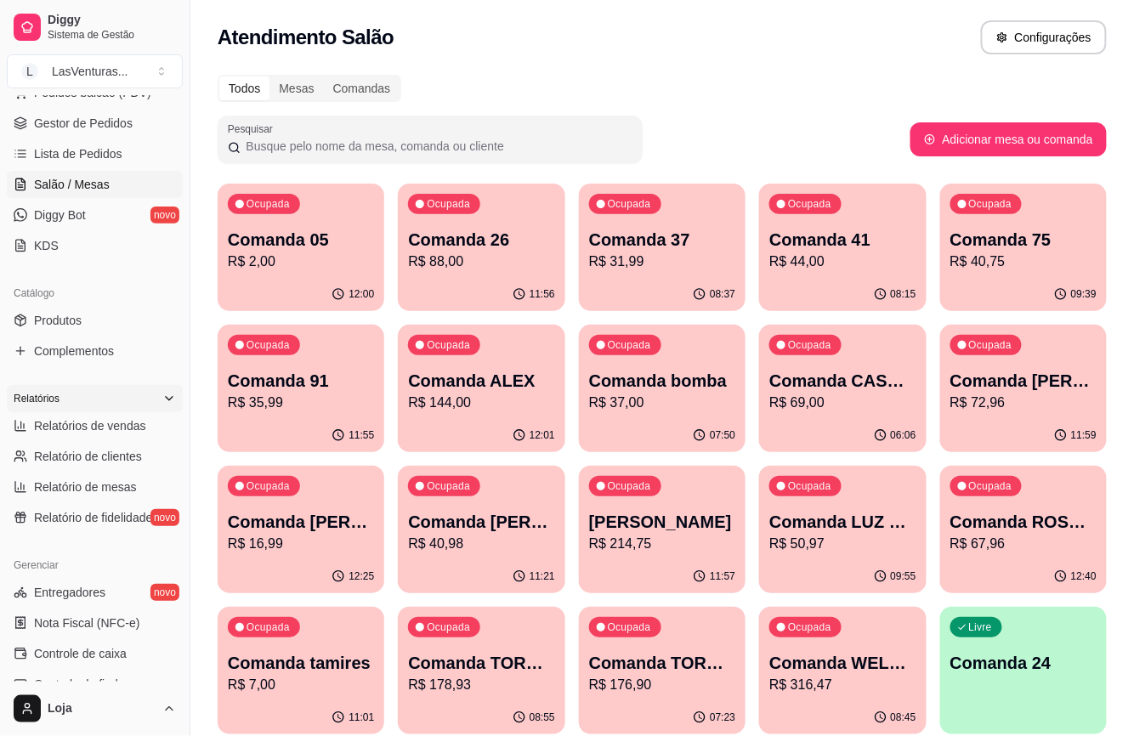
scroll to position [453, 0]
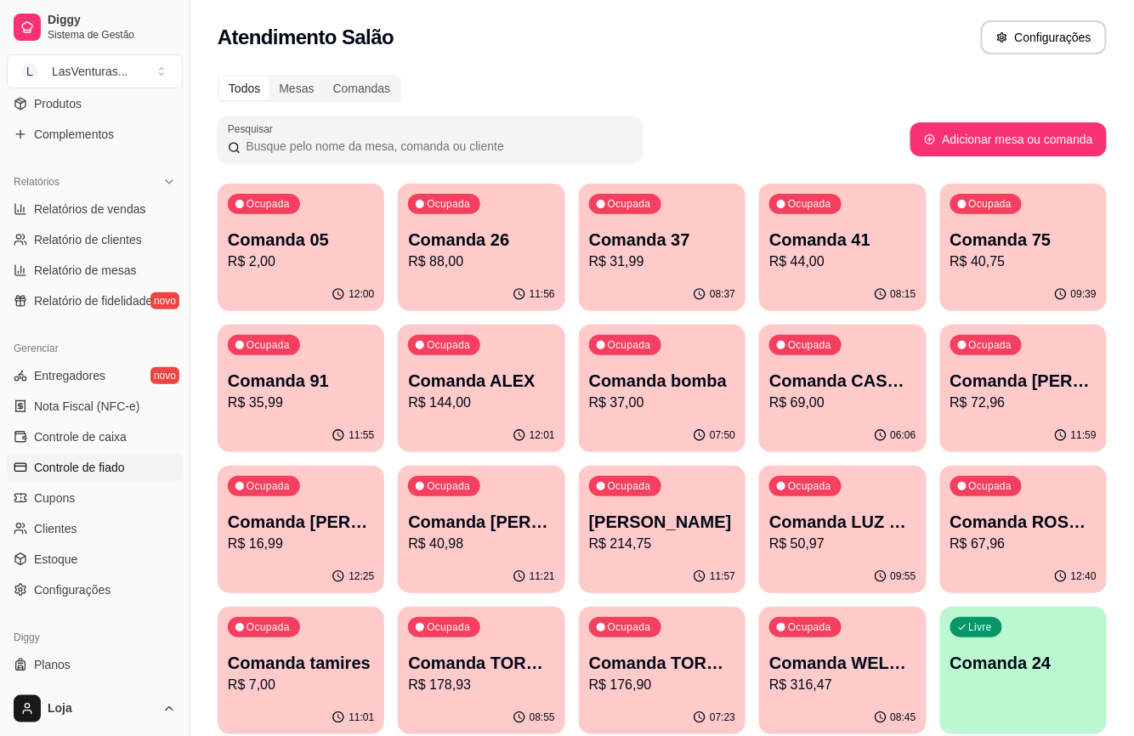
click at [100, 456] on link "Controle de fiado" at bounding box center [95, 467] width 176 height 27
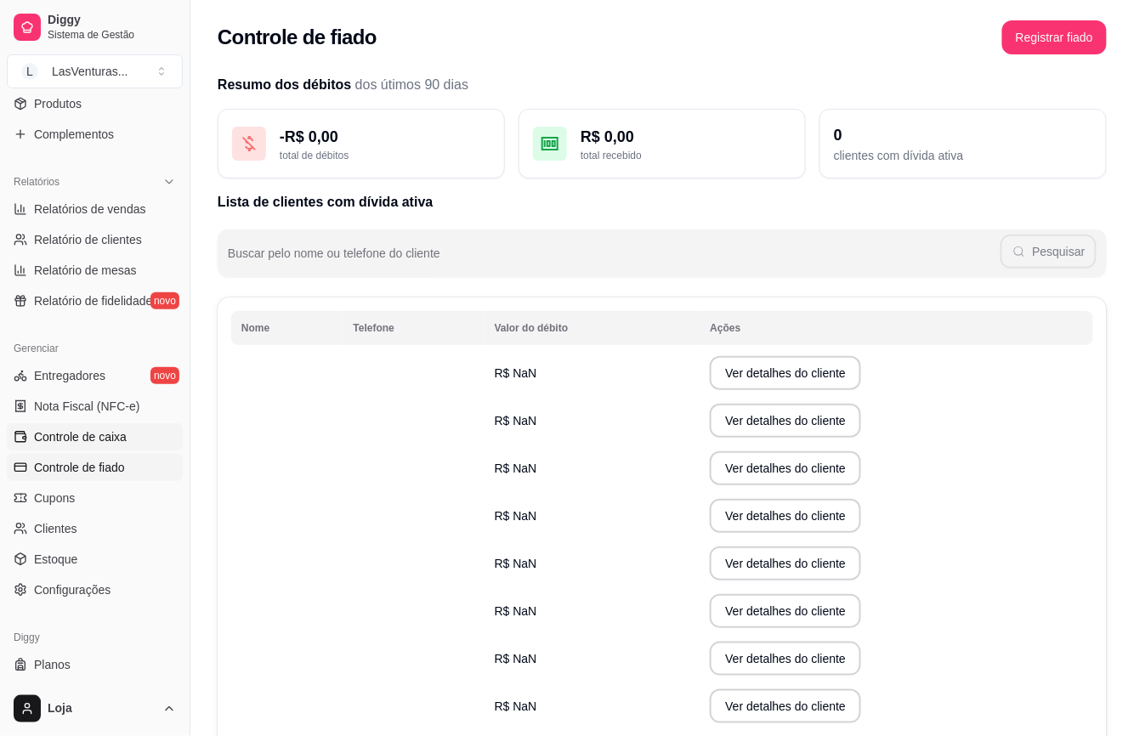
click at [99, 446] on link "Controle de caixa" at bounding box center [95, 436] width 176 height 27
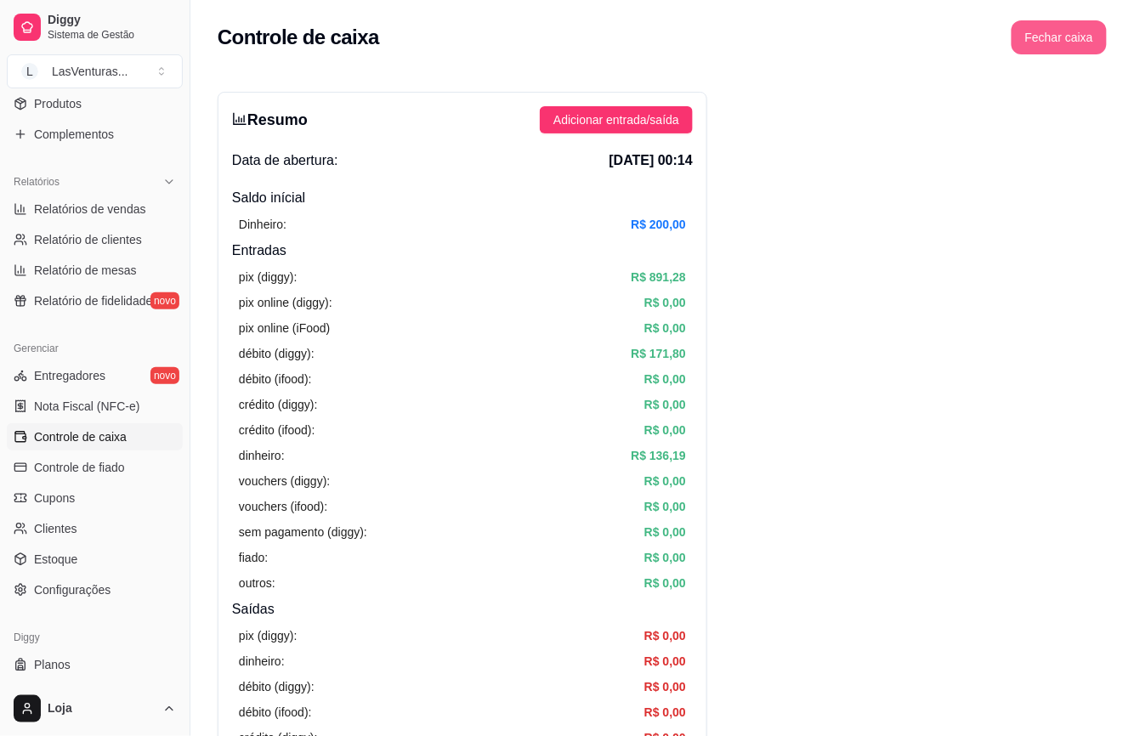
click at [1082, 36] on button "Fechar caixa" at bounding box center [1058, 37] width 95 height 34
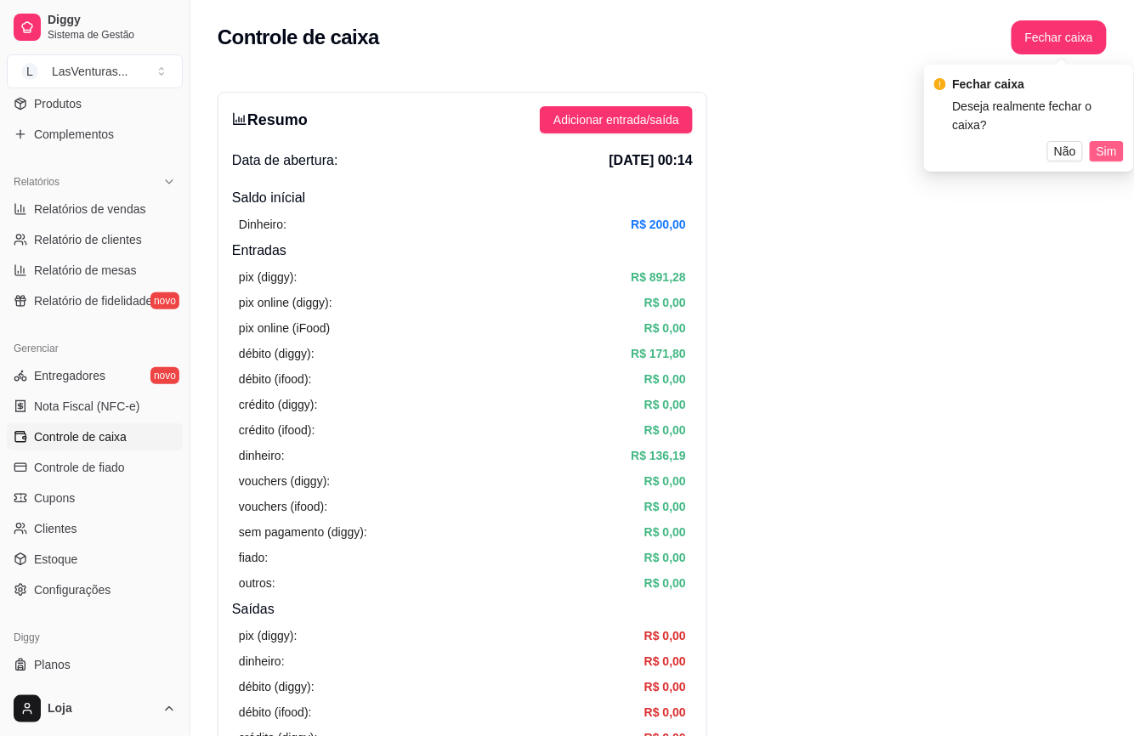
click at [1108, 142] on span "Sim" at bounding box center [1106, 151] width 20 height 19
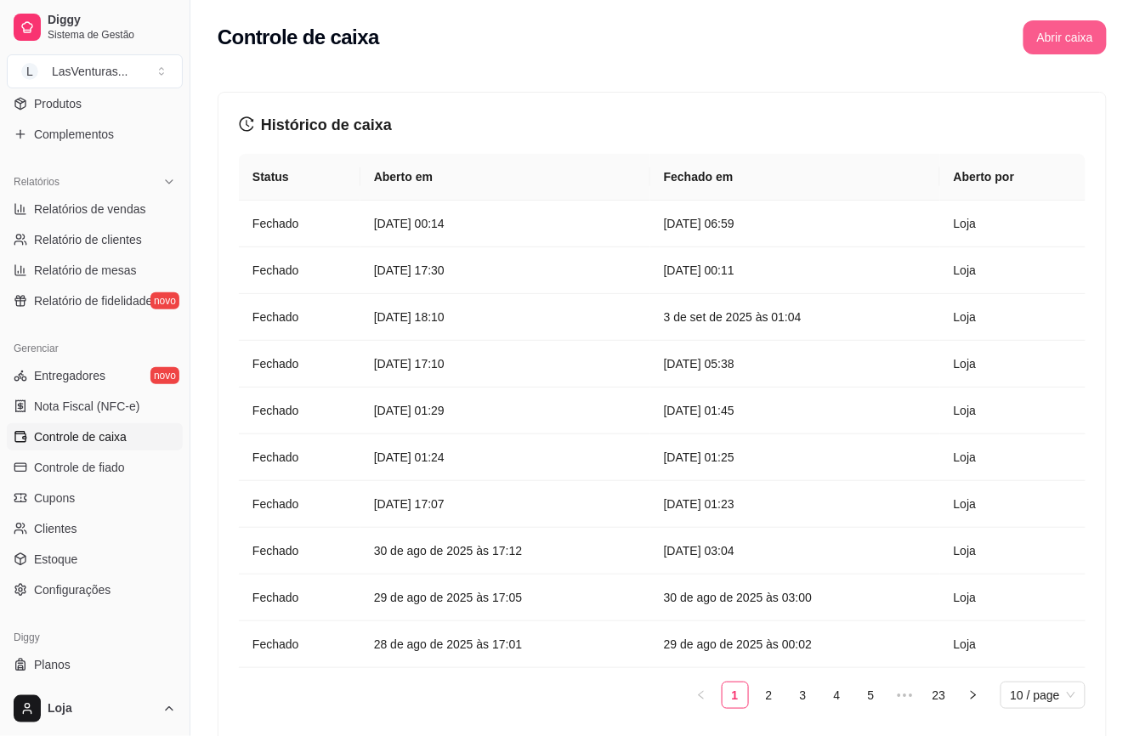
click at [1060, 48] on button "Abrir caixa" at bounding box center [1064, 37] width 83 height 34
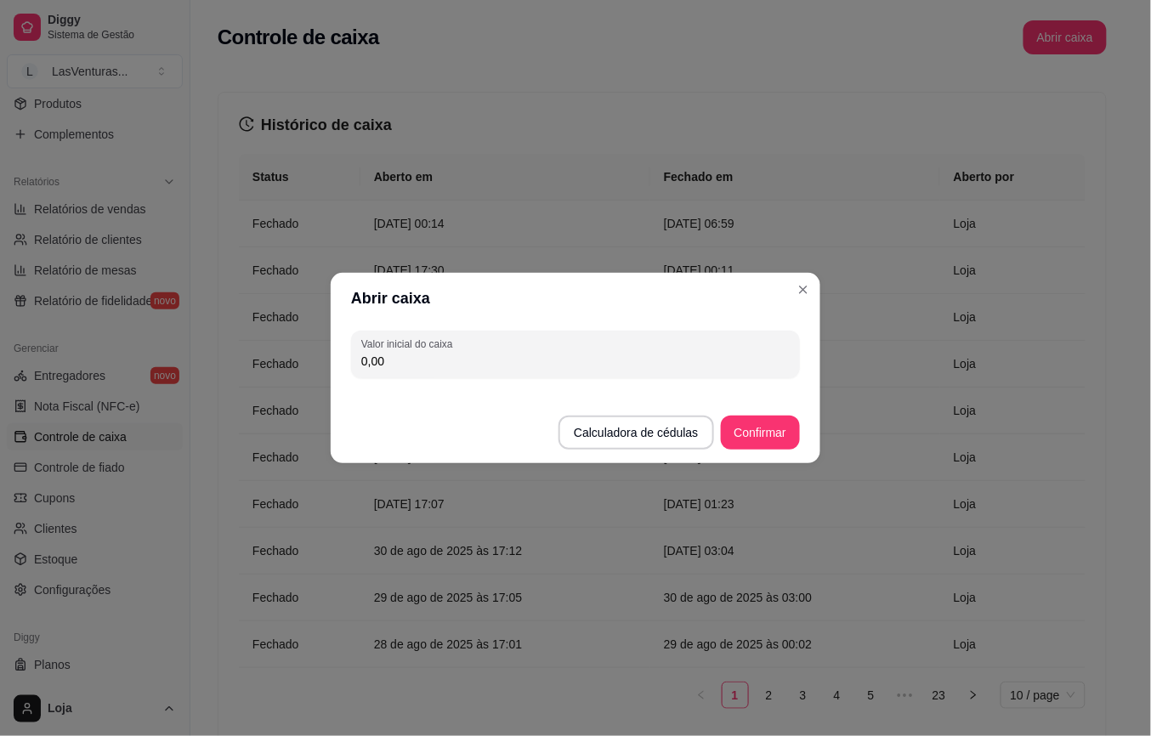
click at [500, 350] on div "0,00" at bounding box center [575, 354] width 428 height 34
type input "200,00"
click at [731, 453] on footer "Calculadora de cédulas Confirmar" at bounding box center [575, 424] width 489 height 78
click at [743, 445] on button "Confirmar" at bounding box center [759, 432] width 77 height 33
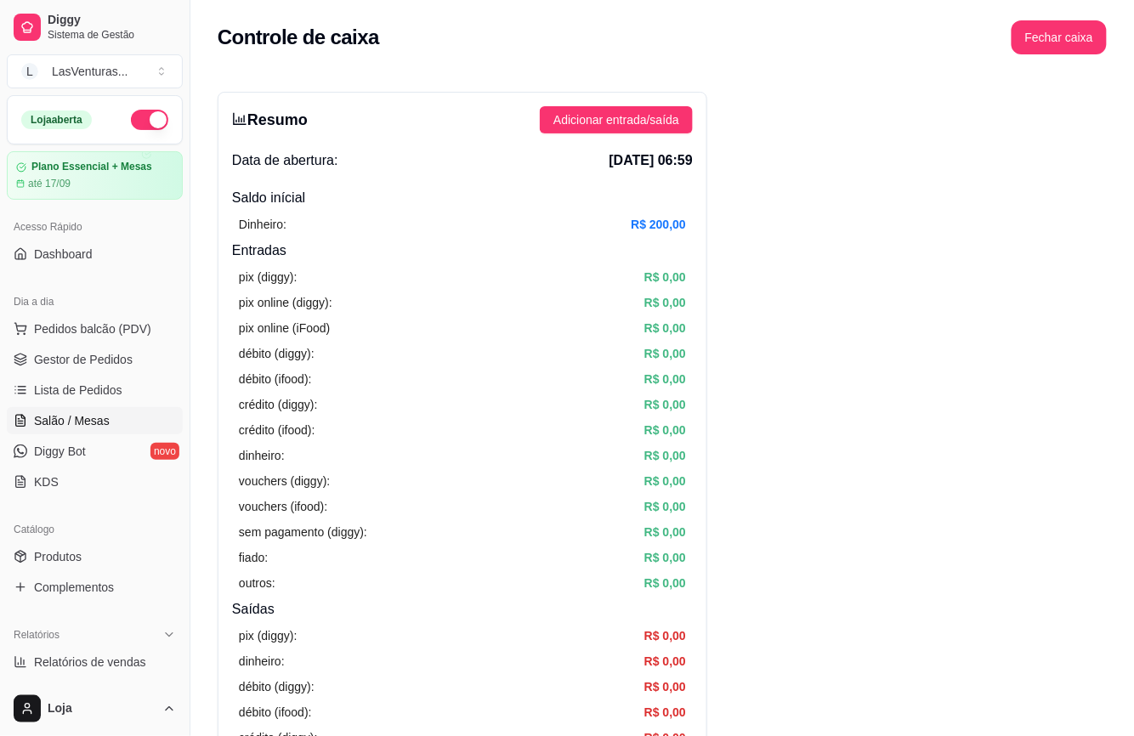
click at [73, 425] on span "Salão / Mesas" at bounding box center [72, 420] width 76 height 17
